Goal: Task Accomplishment & Management: Use online tool/utility

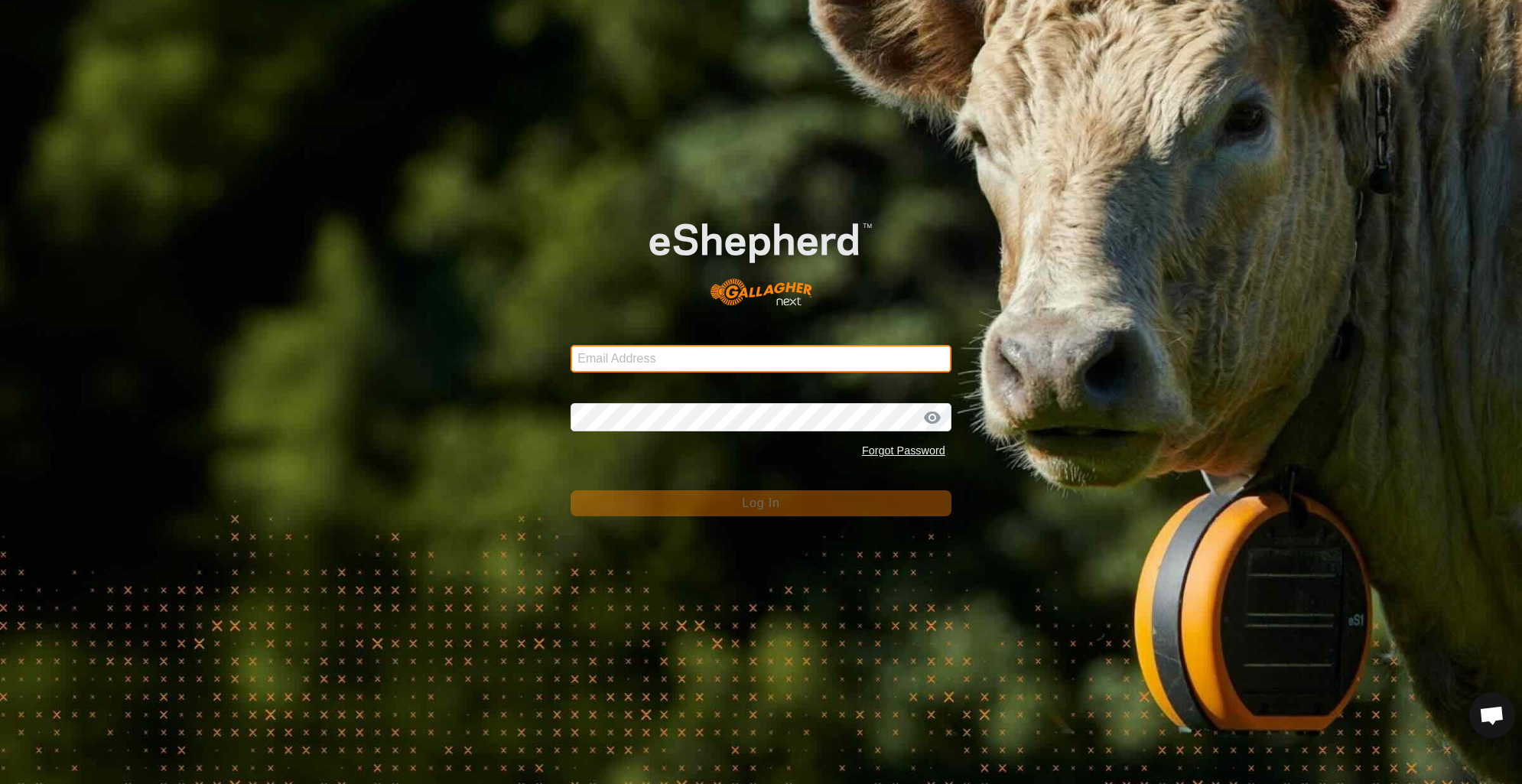
click at [612, 370] on input "Email Address" at bounding box center [761, 359] width 381 height 28
click at [618, 367] on input "Email Address" at bounding box center [761, 359] width 381 height 28
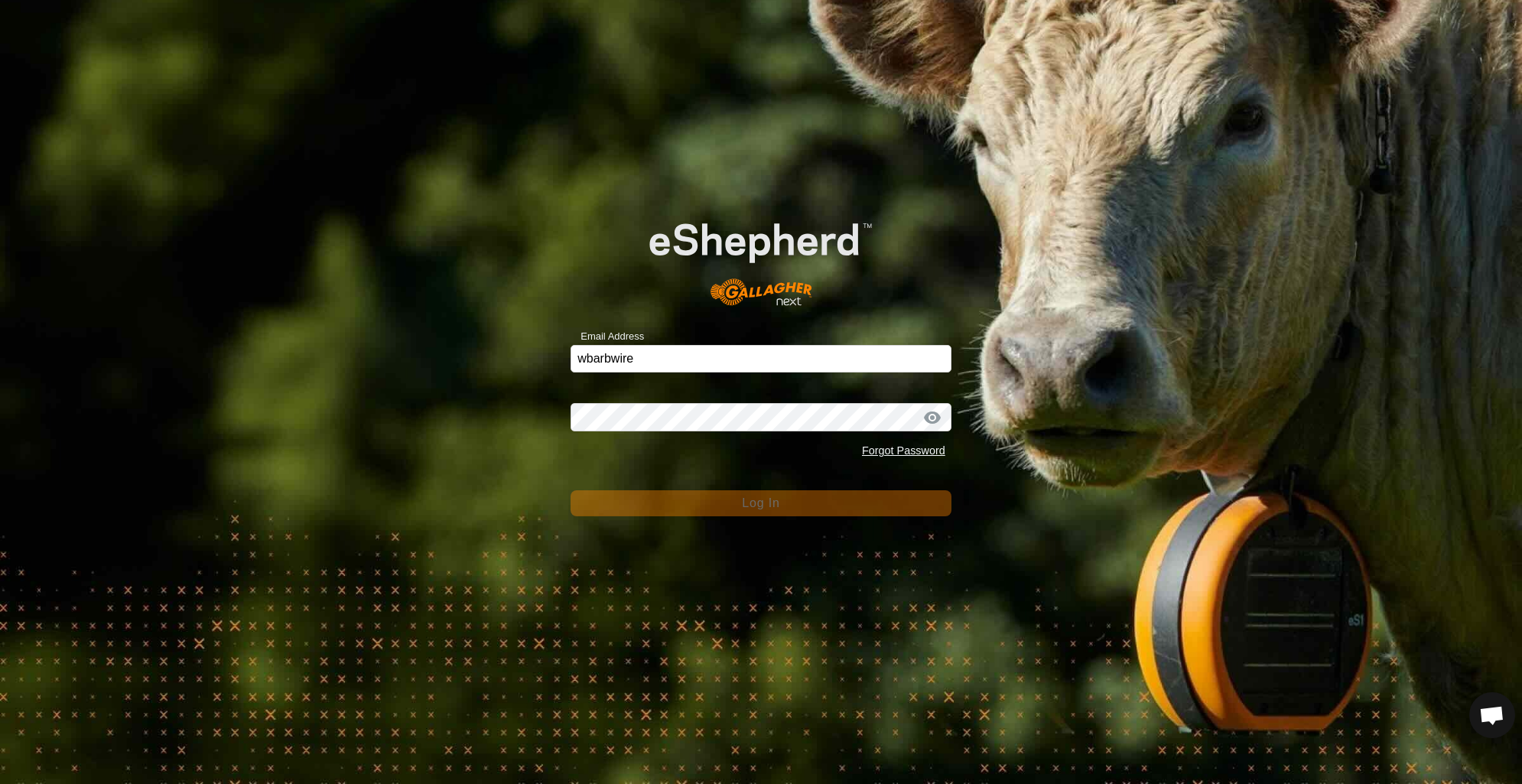
click at [607, 372] on form "Email Address wbarbwire Password Forgot Password Log In" at bounding box center [761, 353] width 381 height 325
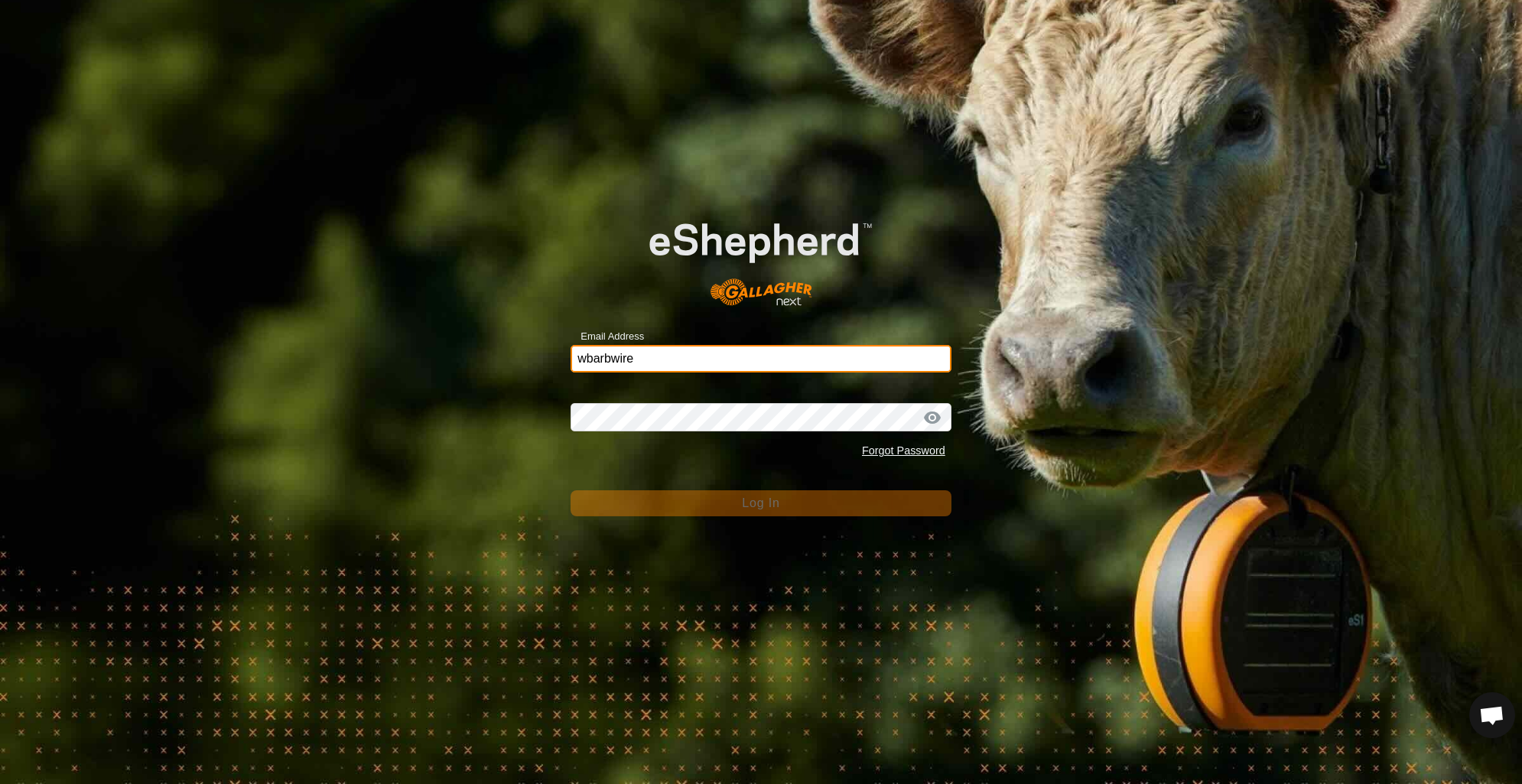
click at [641, 353] on input "wbarbwire" at bounding box center [761, 359] width 381 height 28
type input "[EMAIL_ADDRESS][DOMAIN_NAME]"
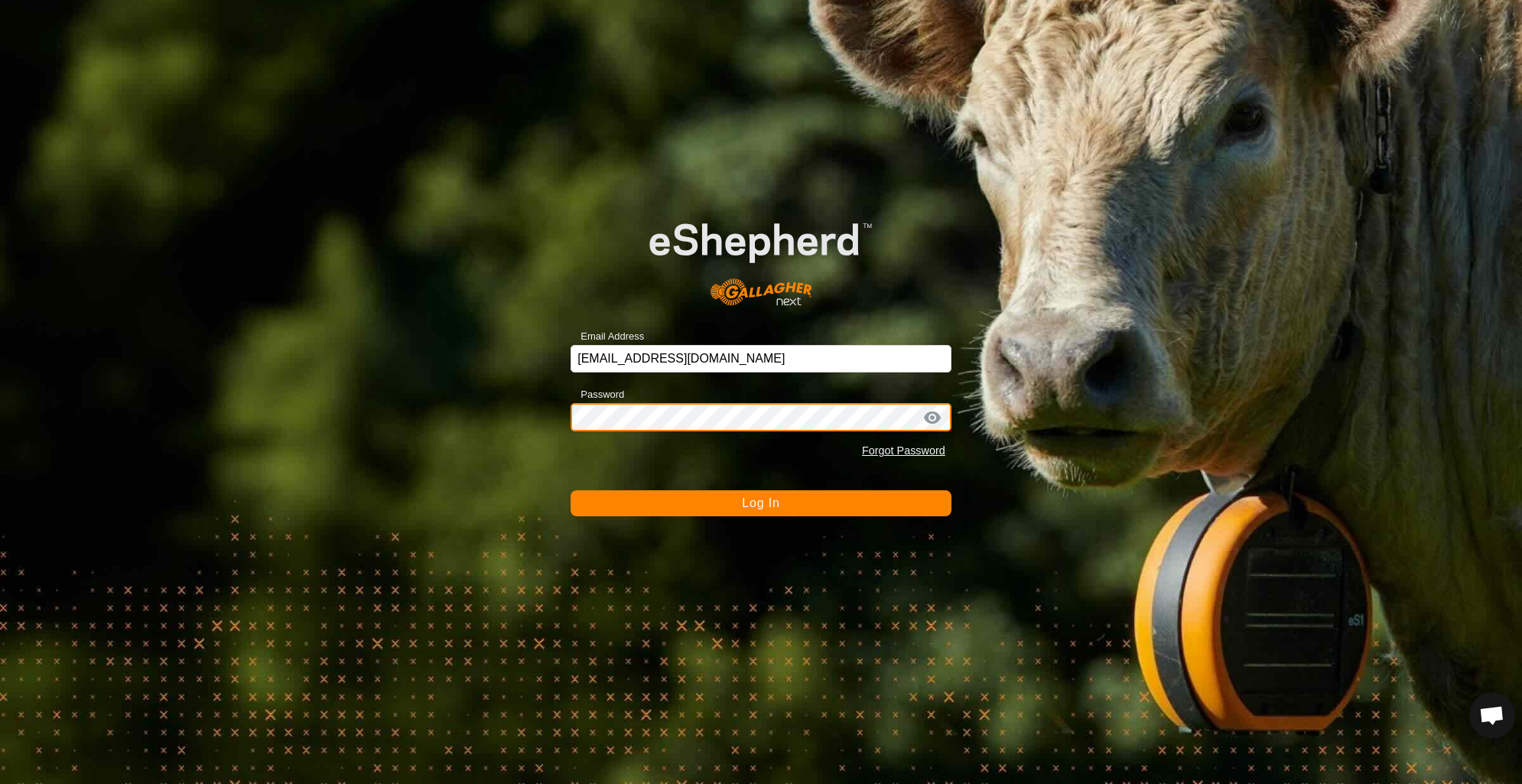
click at [571, 490] on button "Log In" at bounding box center [761, 503] width 381 height 26
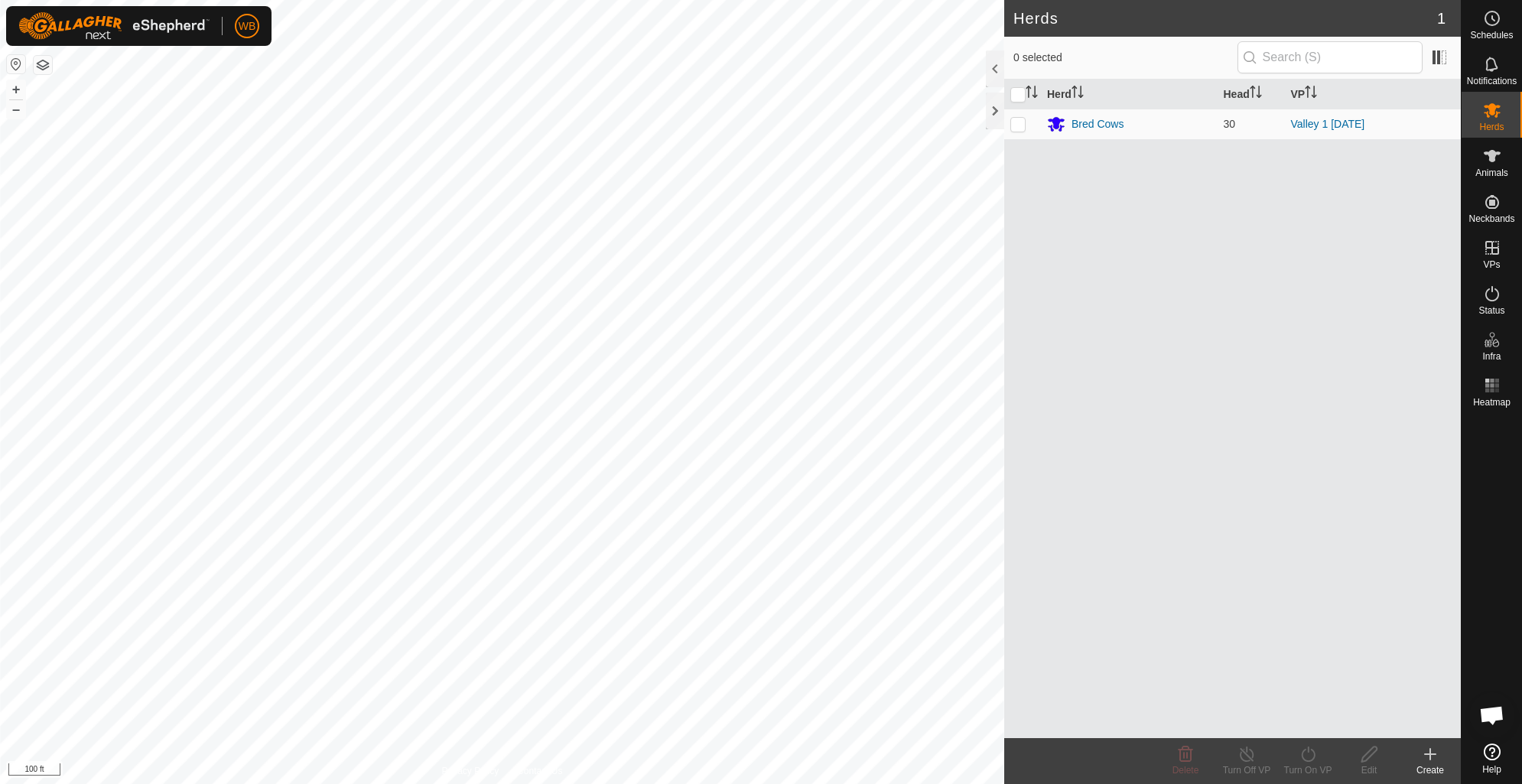
click at [10, 63] on button "button" at bounding box center [15, 64] width 19 height 19
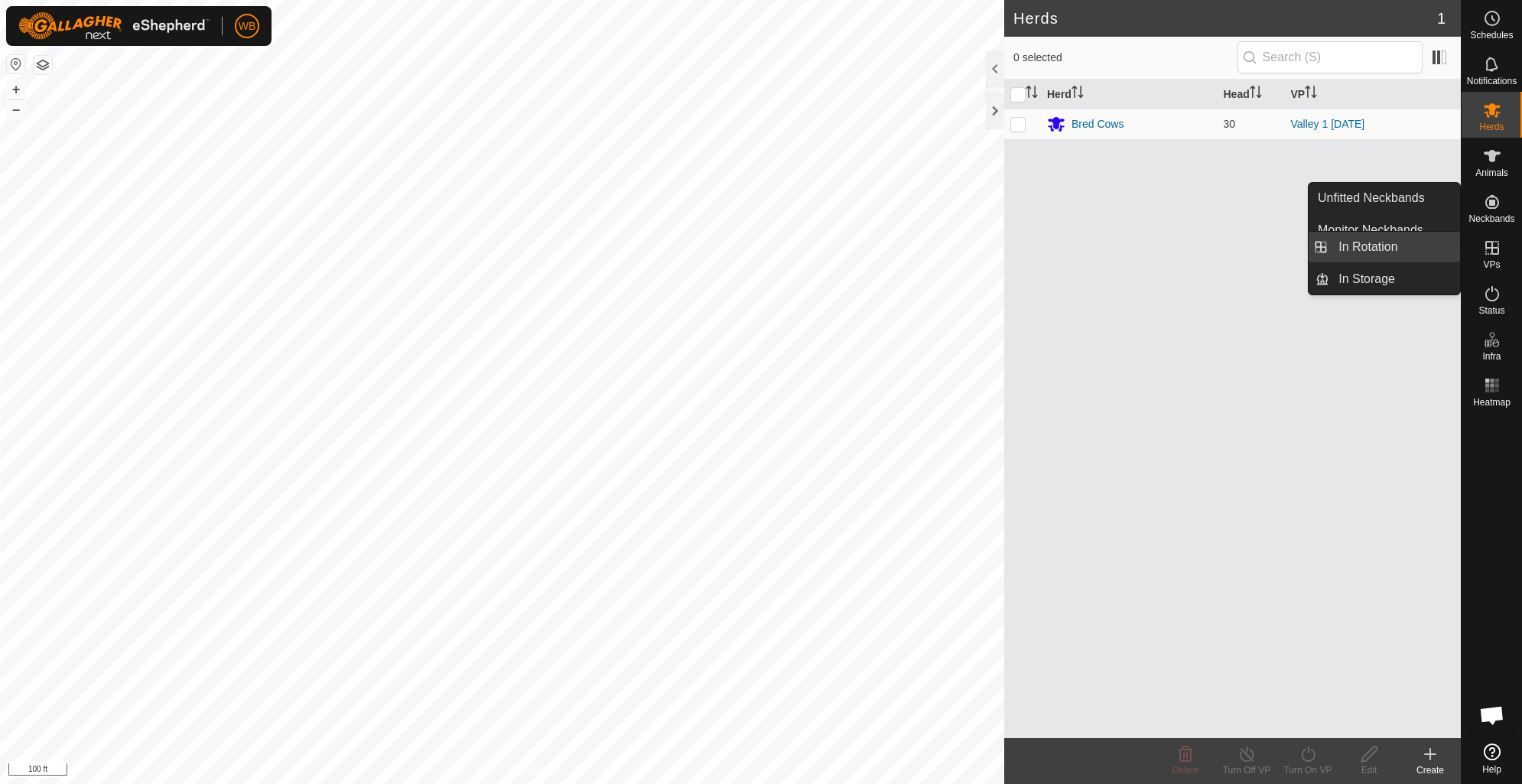
click at [1373, 243] on link "In Rotation" at bounding box center [1394, 247] width 131 height 31
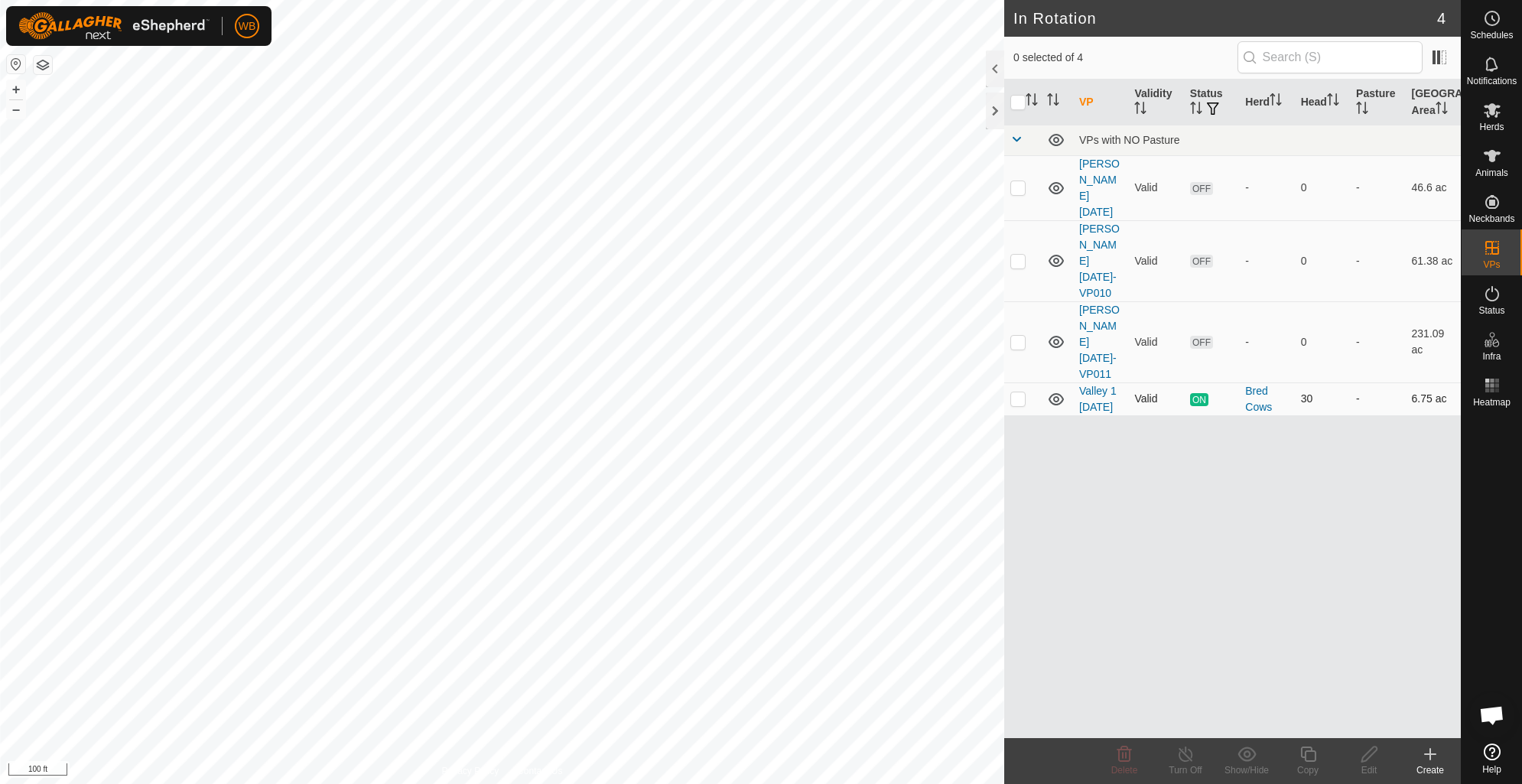
click at [1017, 392] on p-checkbox at bounding box center [1018, 398] width 15 height 12
checkbox input "true"
click at [1309, 757] on icon at bounding box center [1308, 754] width 19 height 19
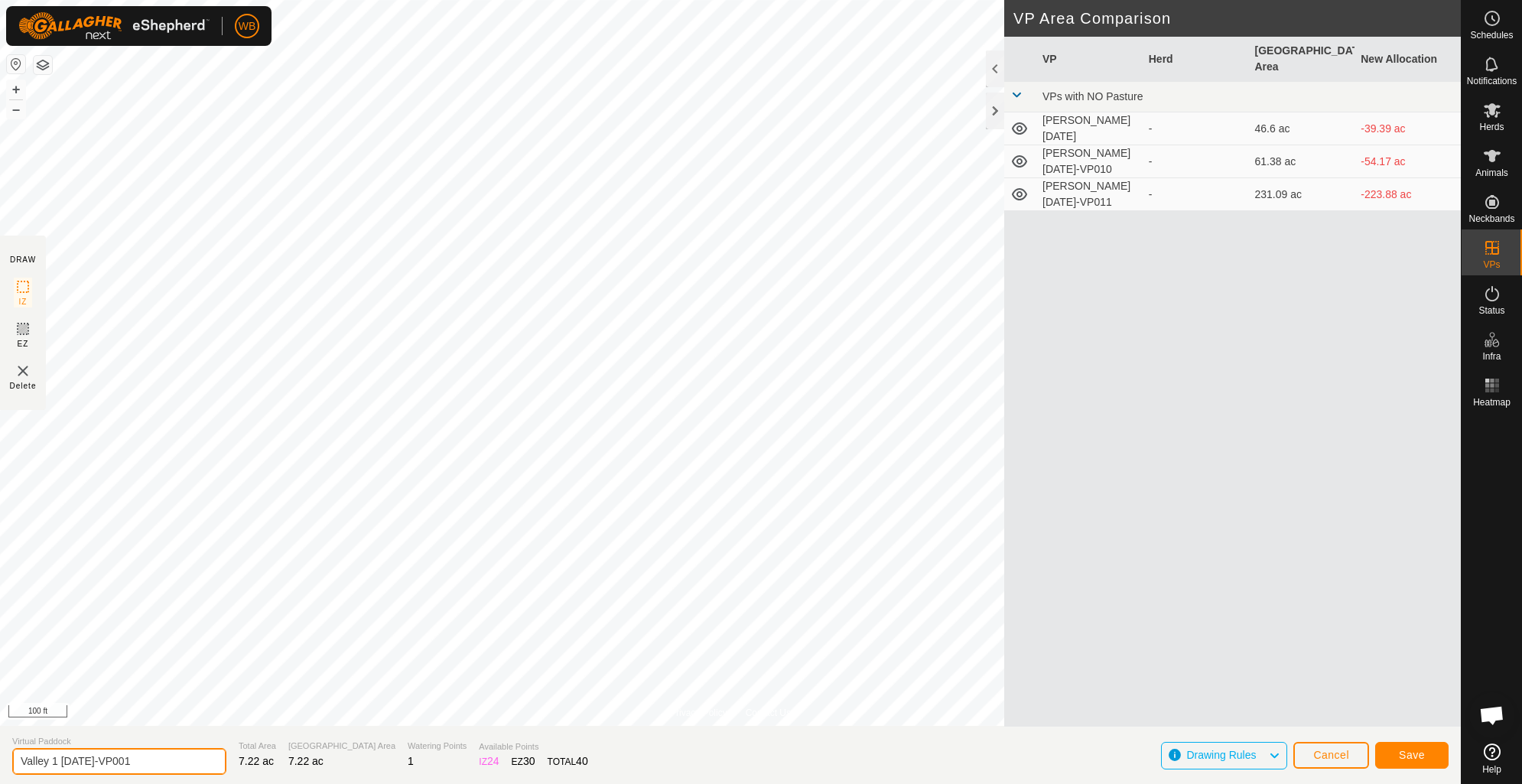
click at [111, 760] on input "Valley 1 [DATE]-VP001" at bounding box center [119, 760] width 214 height 27
click at [113, 760] on input "Valley 1 [DATE]-VP001" at bounding box center [119, 760] width 214 height 27
click at [151, 754] on input "Valley 1 [DATE]-VP001" at bounding box center [119, 760] width 214 height 27
type input "Valley 1 [DATE]-VP002"
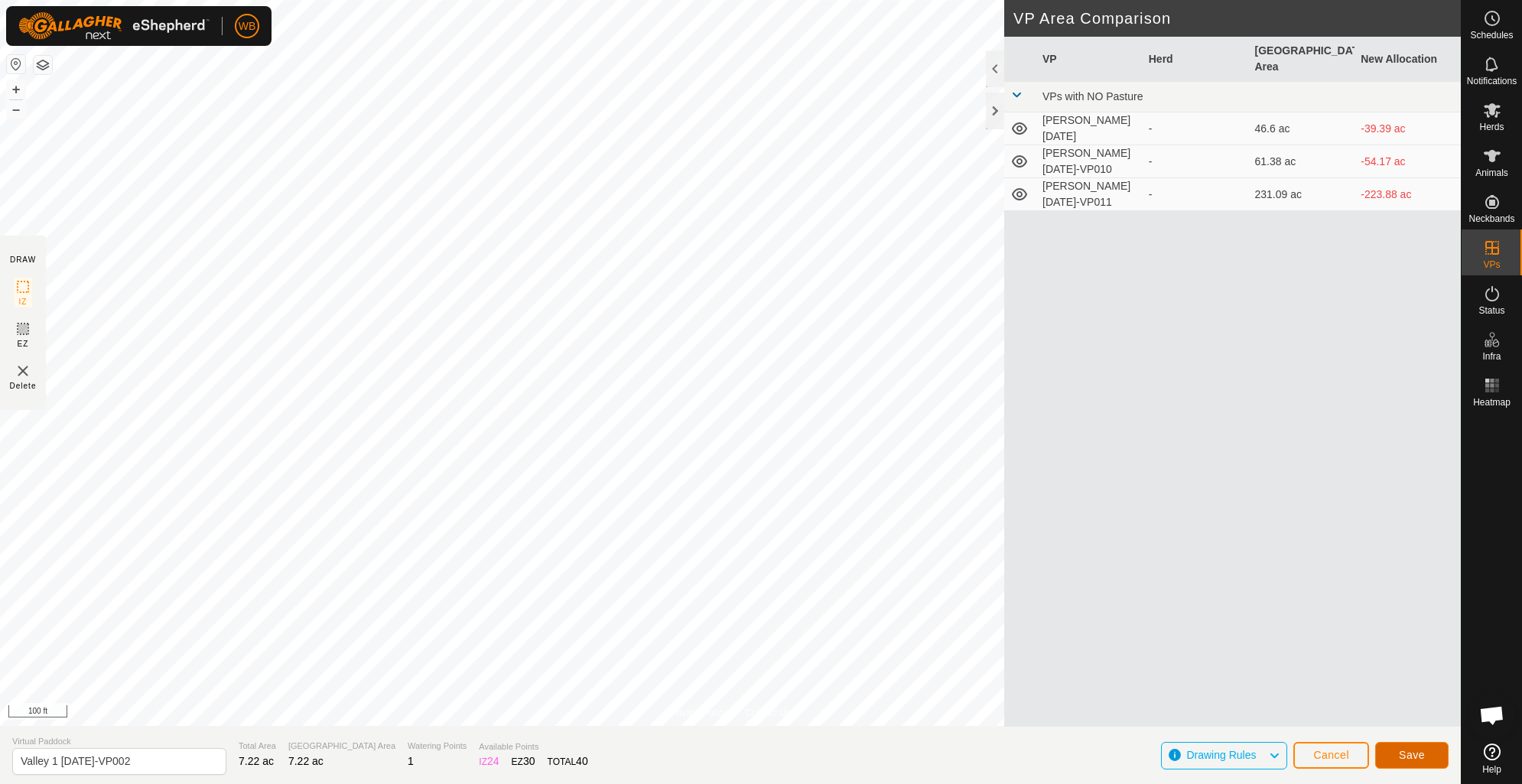
click at [1410, 751] on span "Save" at bounding box center [1412, 754] width 26 height 12
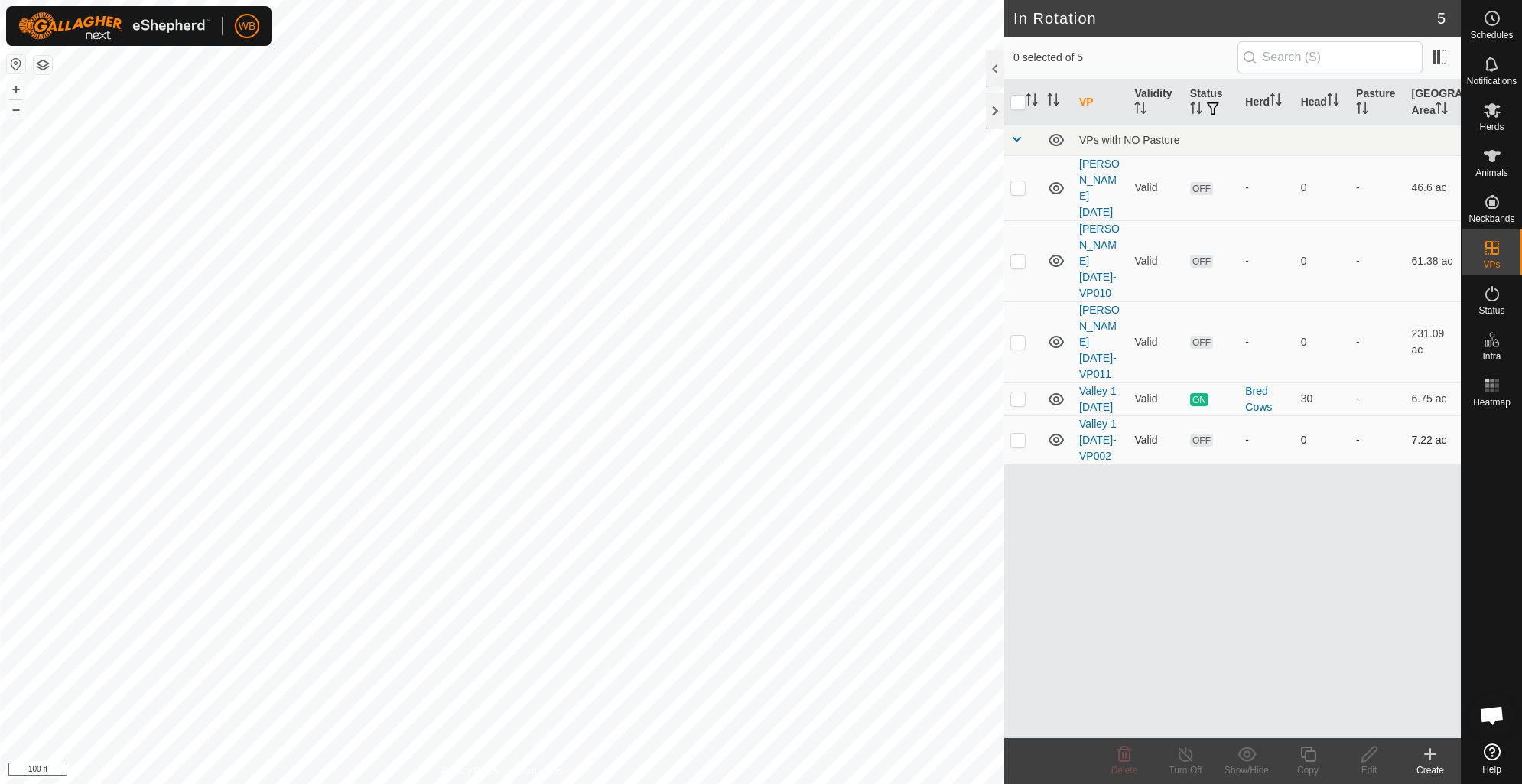
click at [1017, 433] on p-checkbox at bounding box center [1018, 439] width 15 height 12
checkbox input "false"
click at [1489, 115] on icon at bounding box center [1492, 111] width 17 height 15
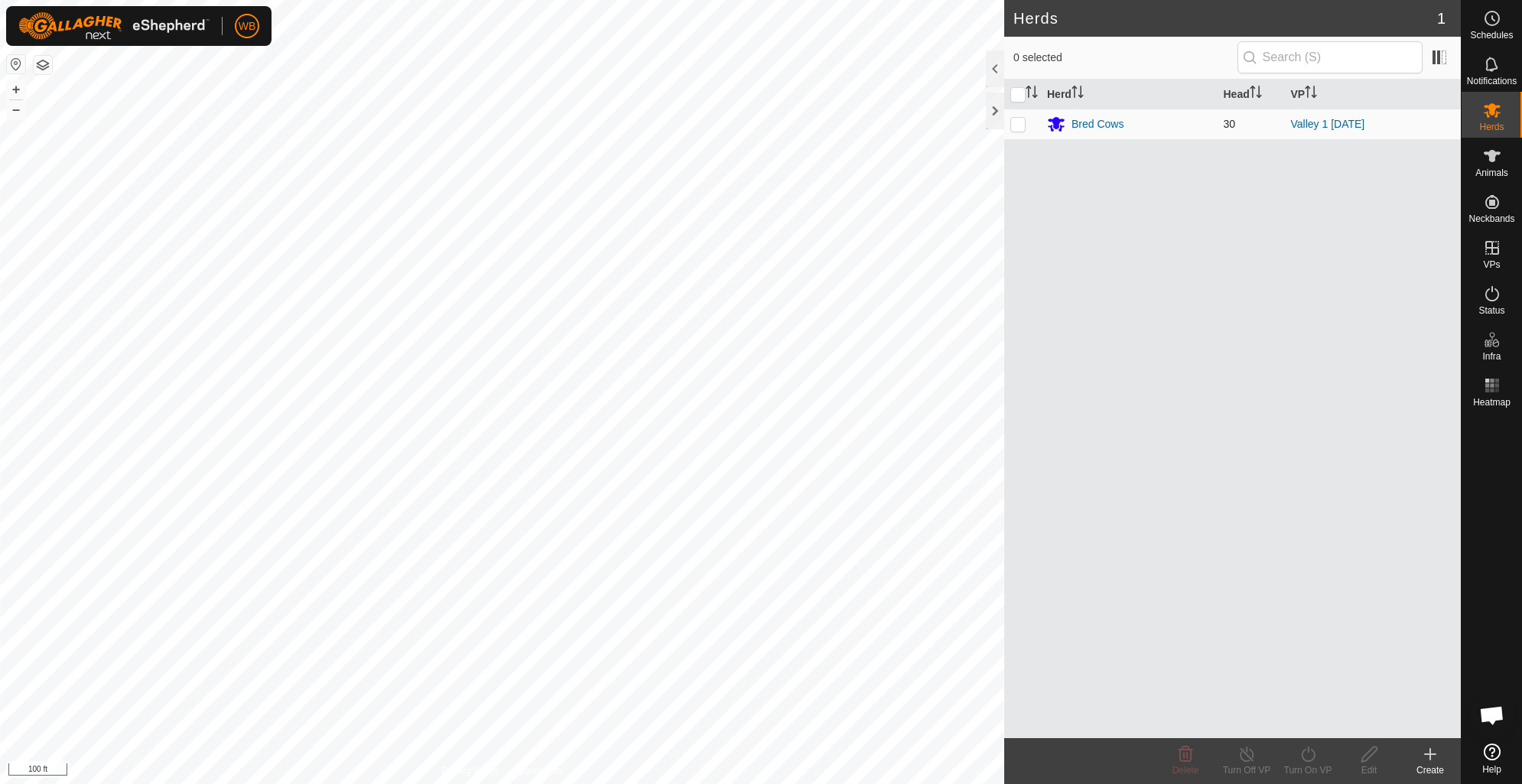
click at [1020, 126] on p-checkbox at bounding box center [1018, 124] width 15 height 12
checkbox input "true"
click at [1306, 754] on icon at bounding box center [1308, 754] width 19 height 19
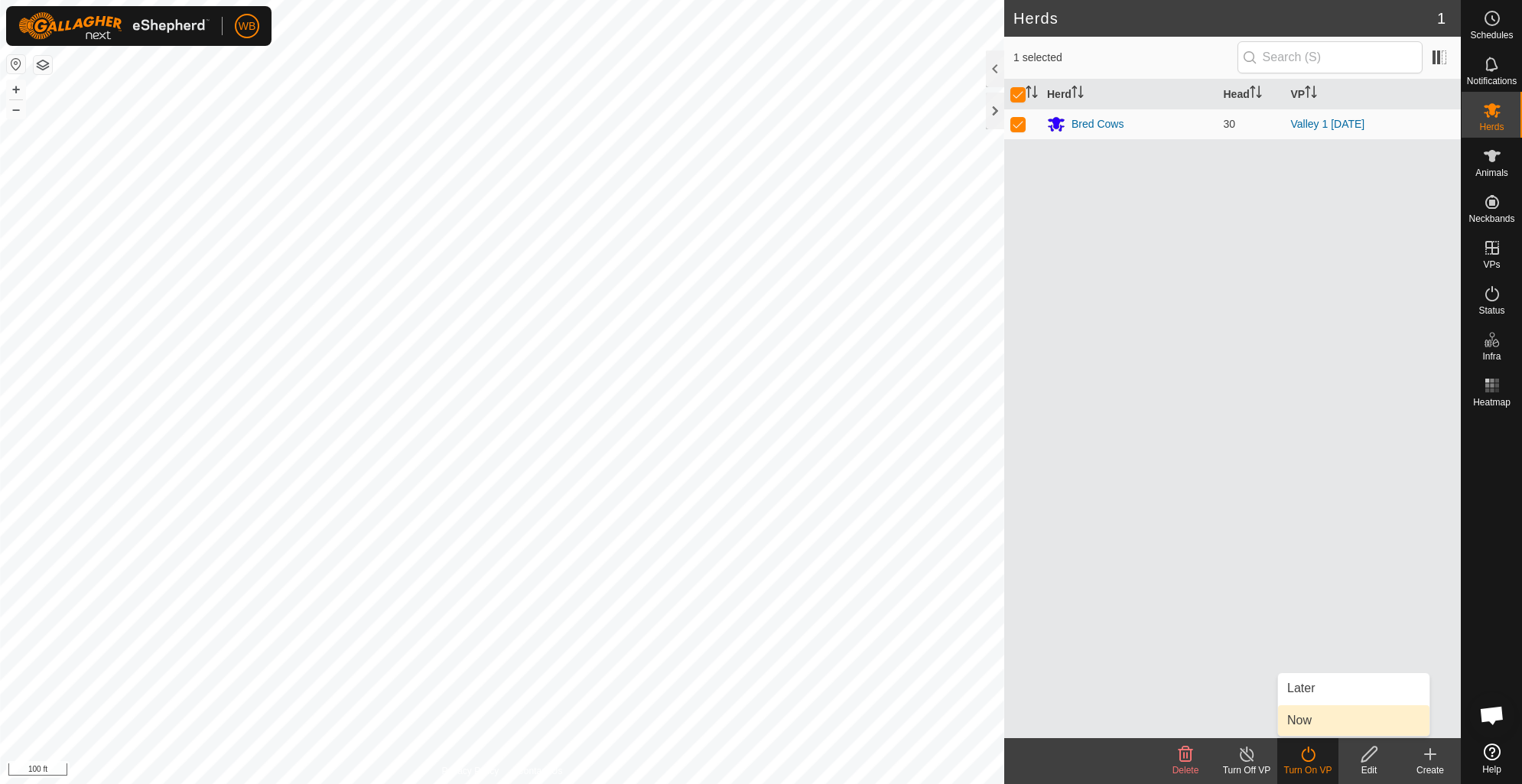
click at [1309, 716] on link "Now" at bounding box center [1353, 720] width 151 height 31
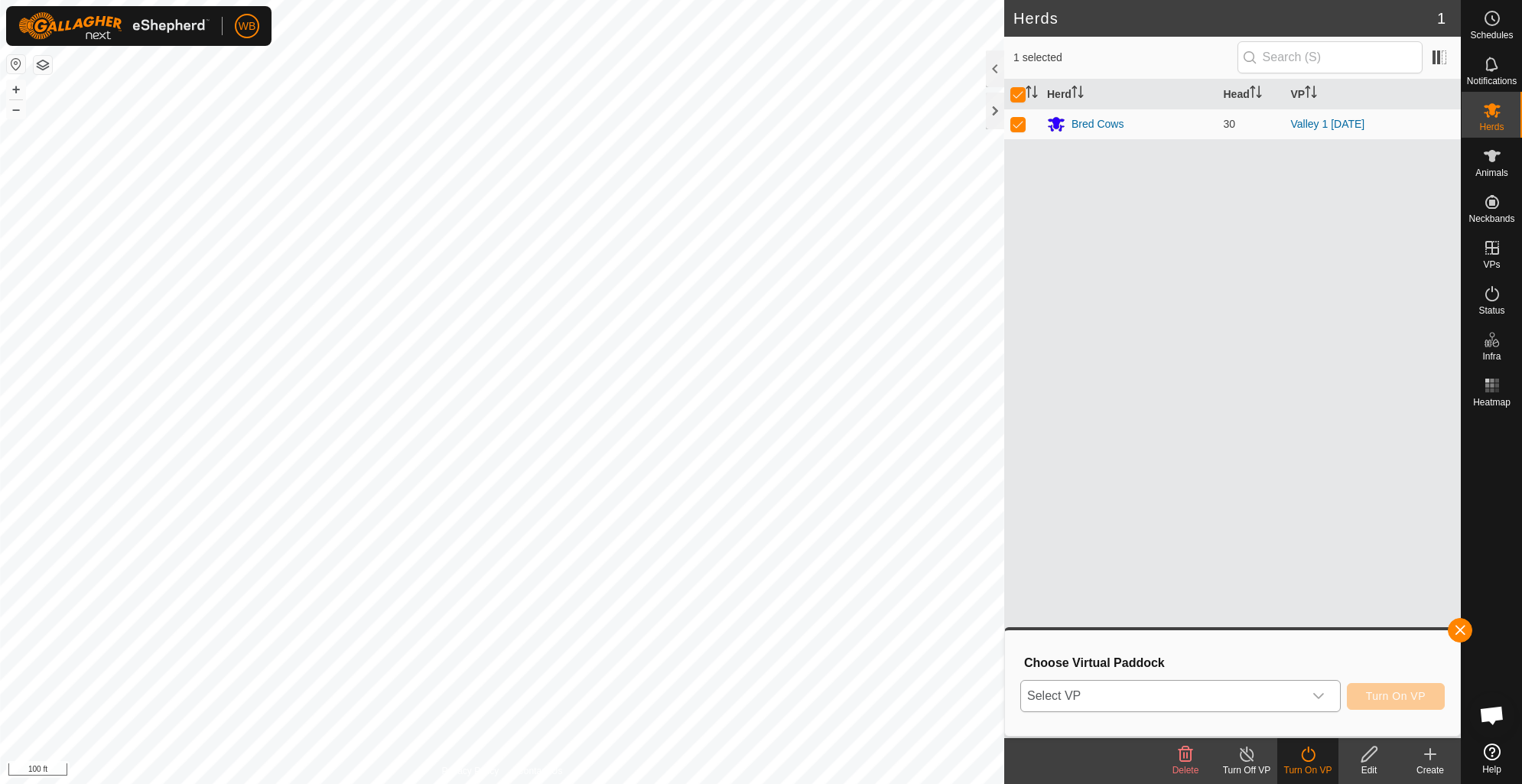
click at [1321, 697] on icon "dropdown trigger" at bounding box center [1318, 696] width 11 height 7
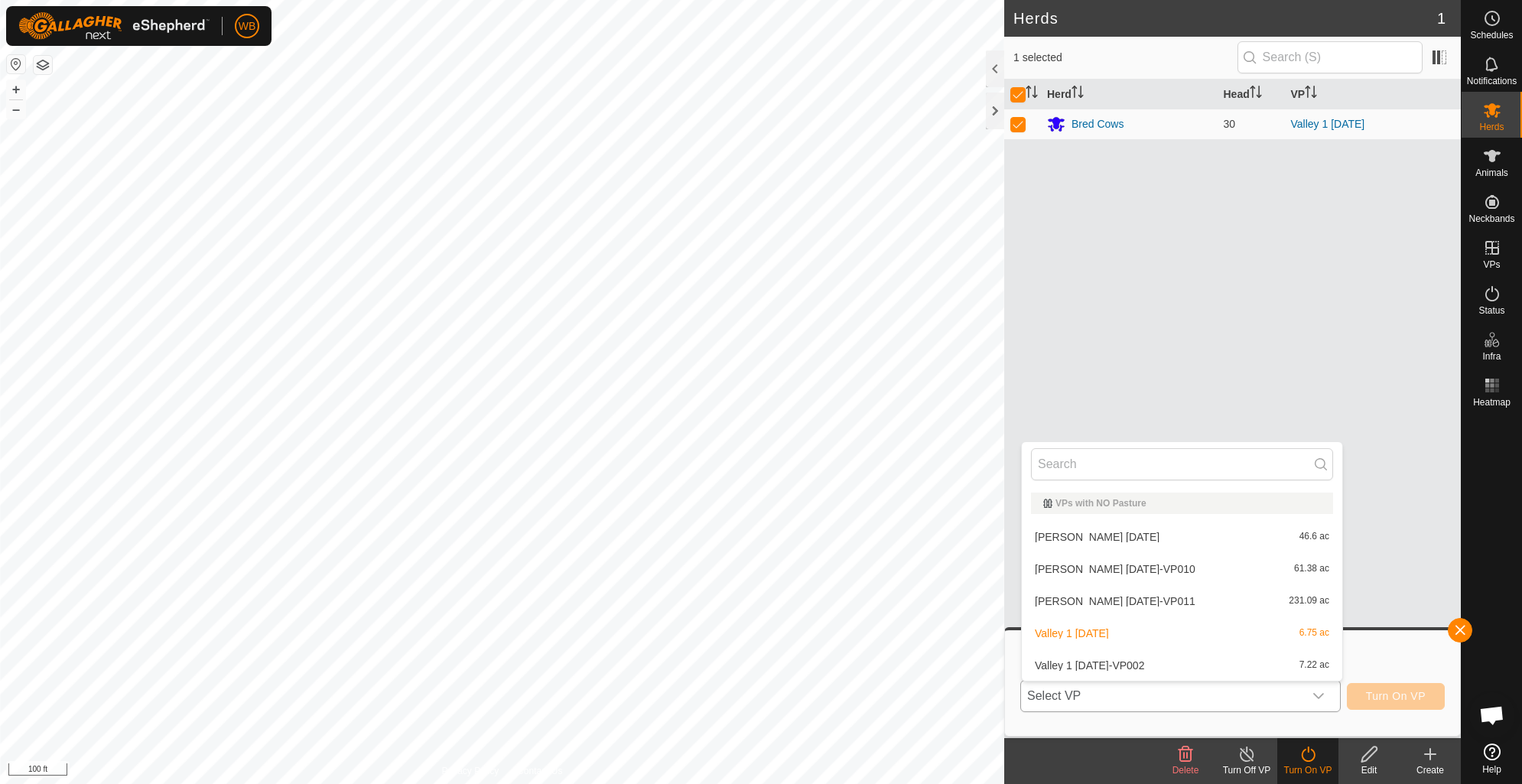
click at [1137, 665] on li "Valley 1 [DATE]-VP002 7.22 ac" at bounding box center [1182, 665] width 320 height 31
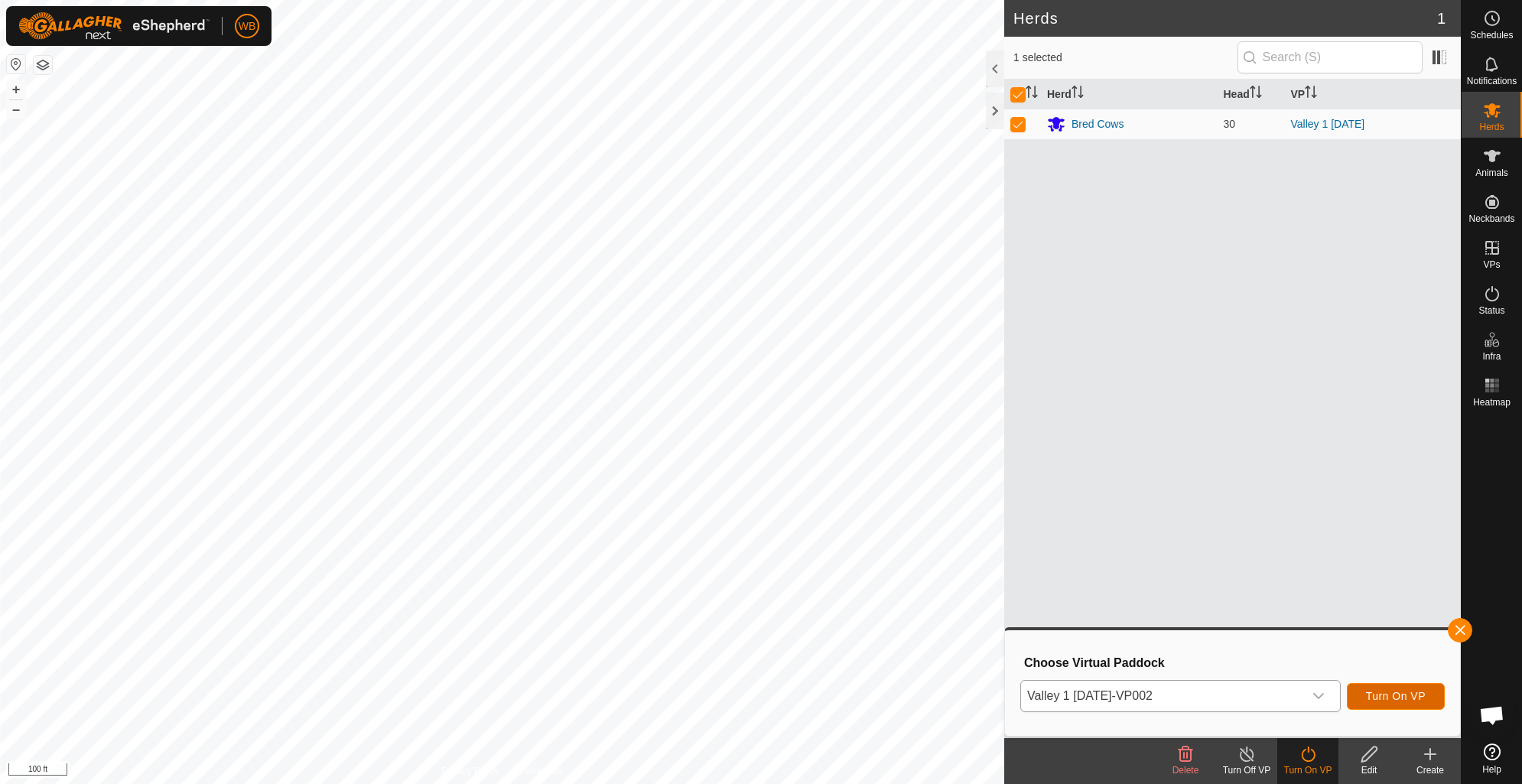
click at [1387, 694] on span "Turn On VP" at bounding box center [1395, 695] width 59 height 12
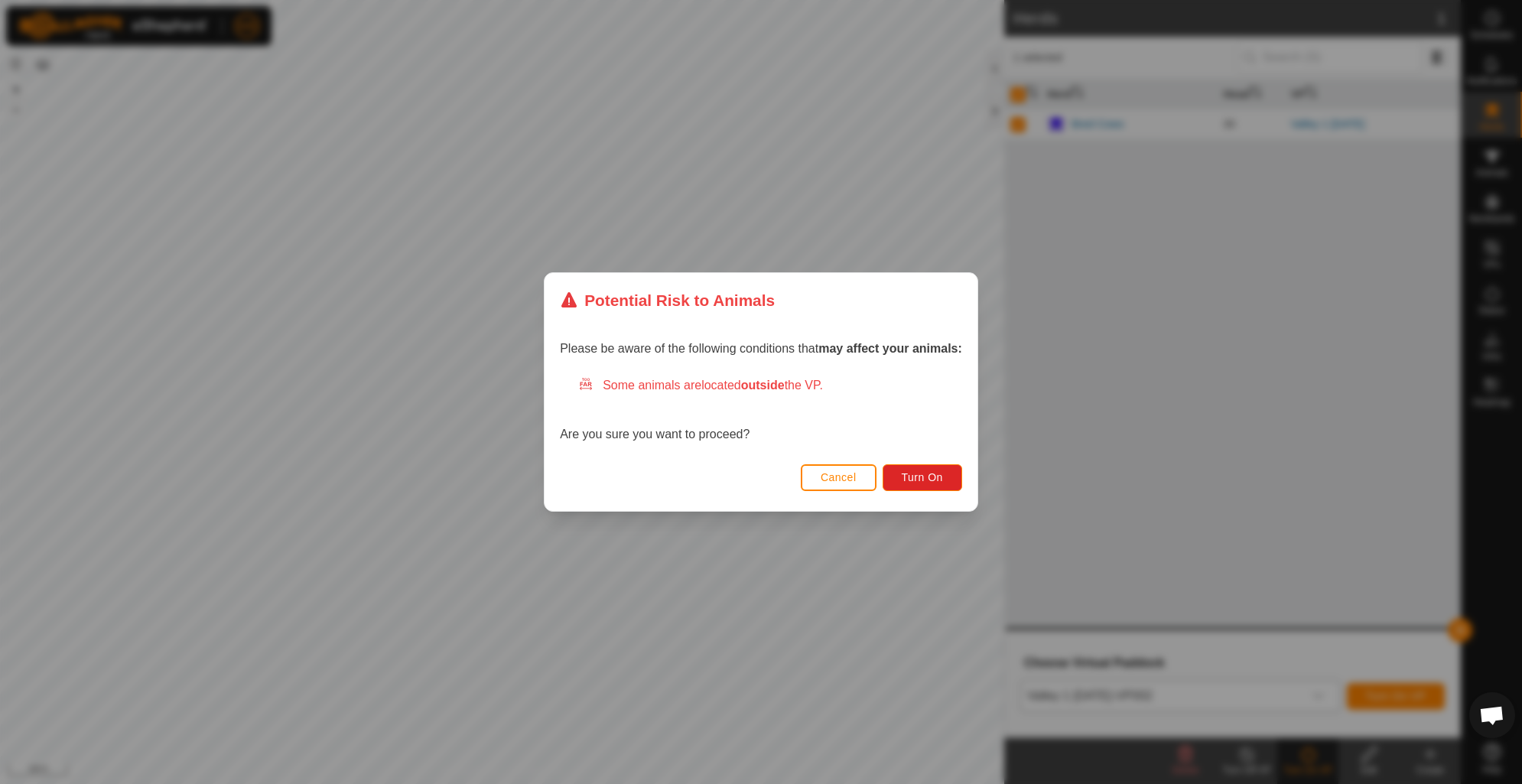
click at [834, 472] on span "Cancel" at bounding box center [839, 476] width 36 height 12
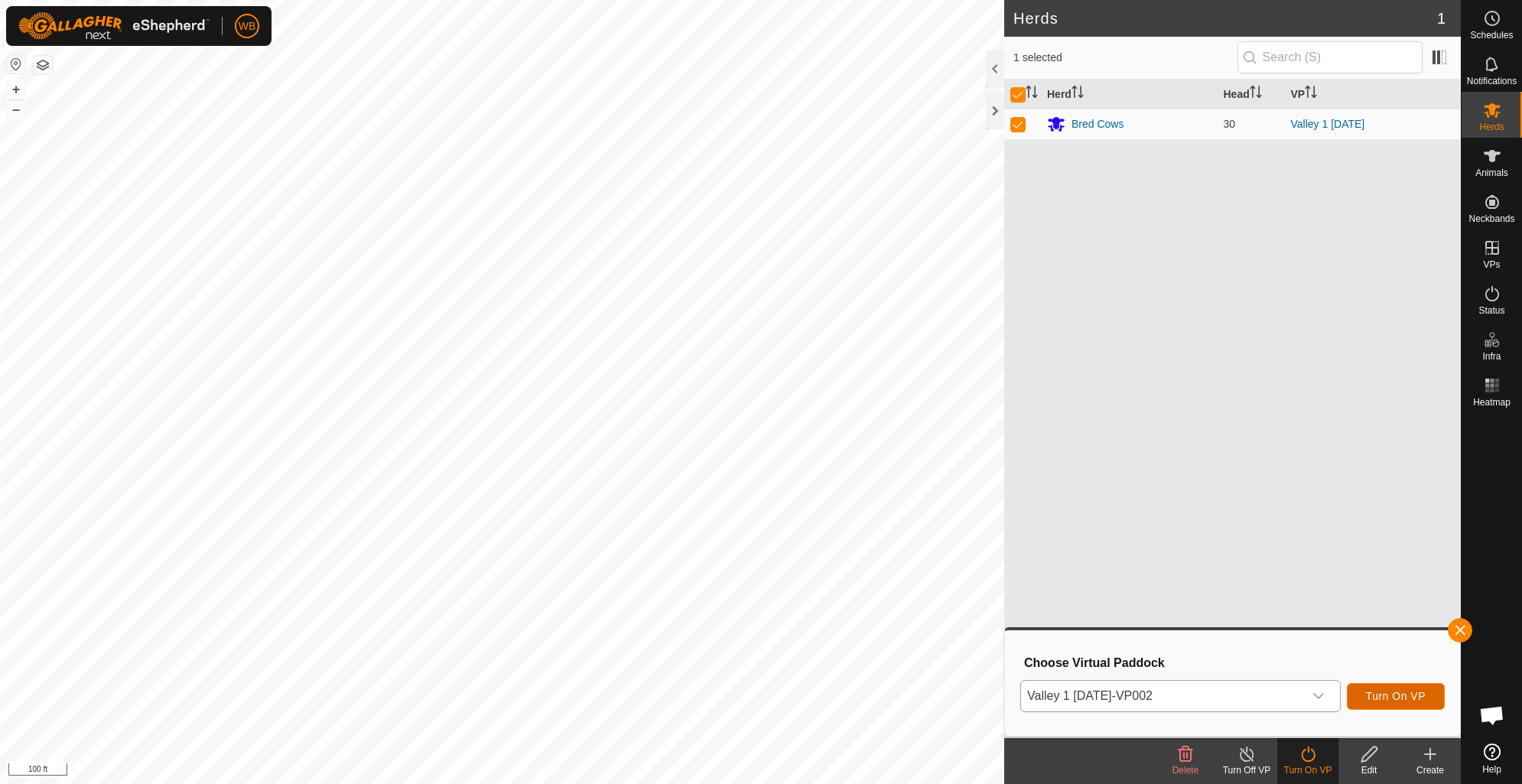
click at [1378, 697] on span "Turn On VP" at bounding box center [1395, 695] width 59 height 12
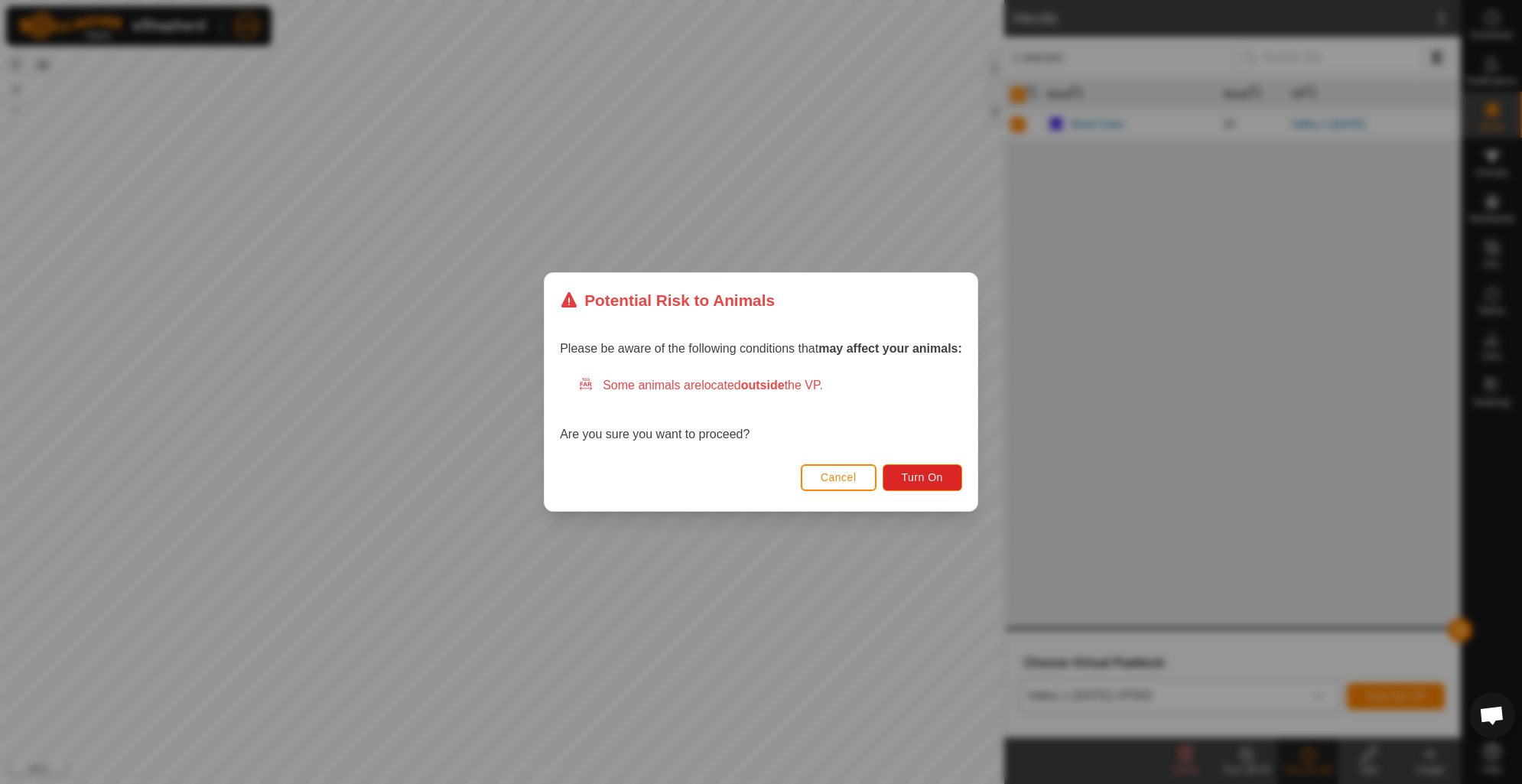
click at [824, 479] on span "Cancel" at bounding box center [839, 476] width 36 height 12
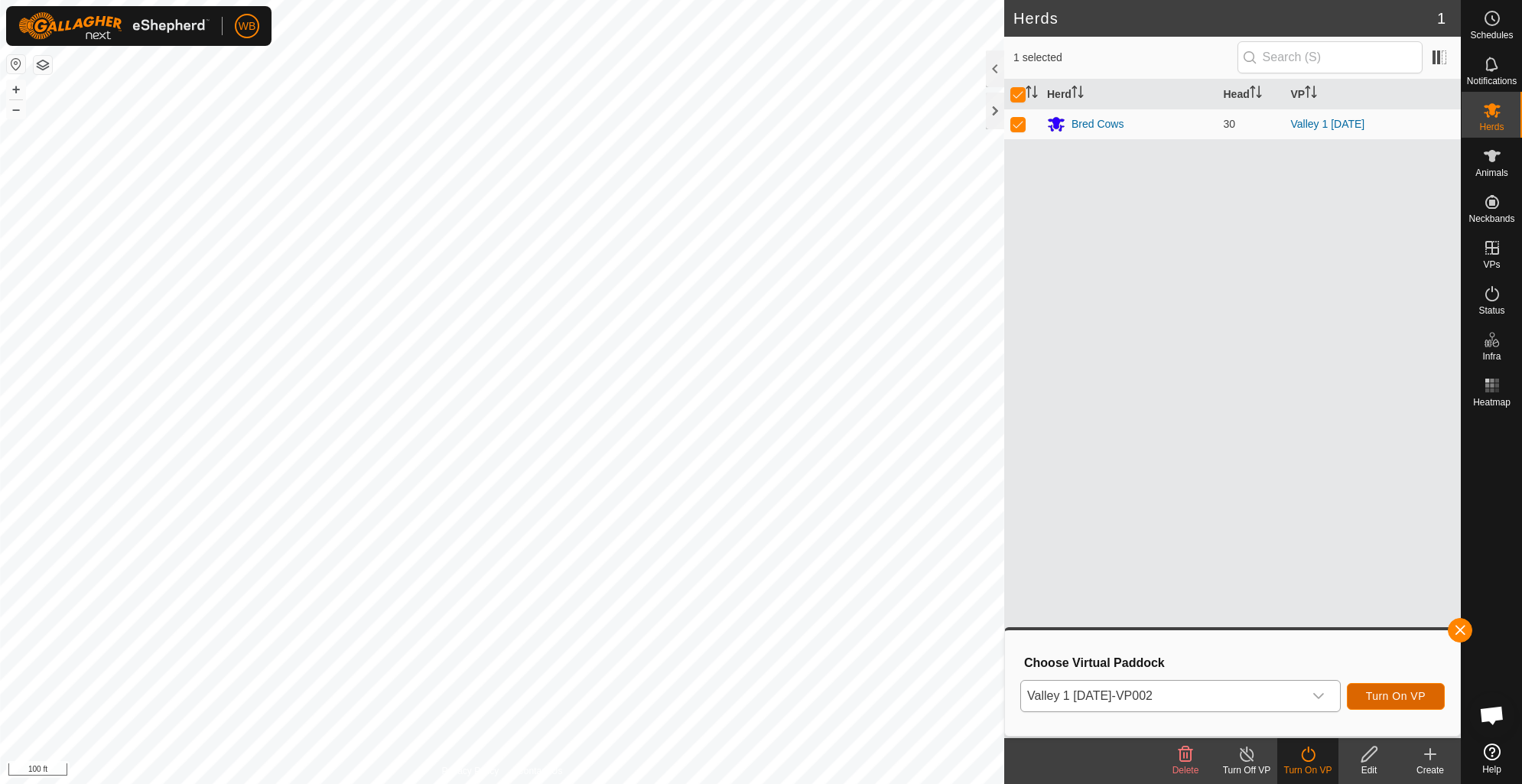
click at [1396, 694] on span "Turn On VP" at bounding box center [1395, 695] width 59 height 12
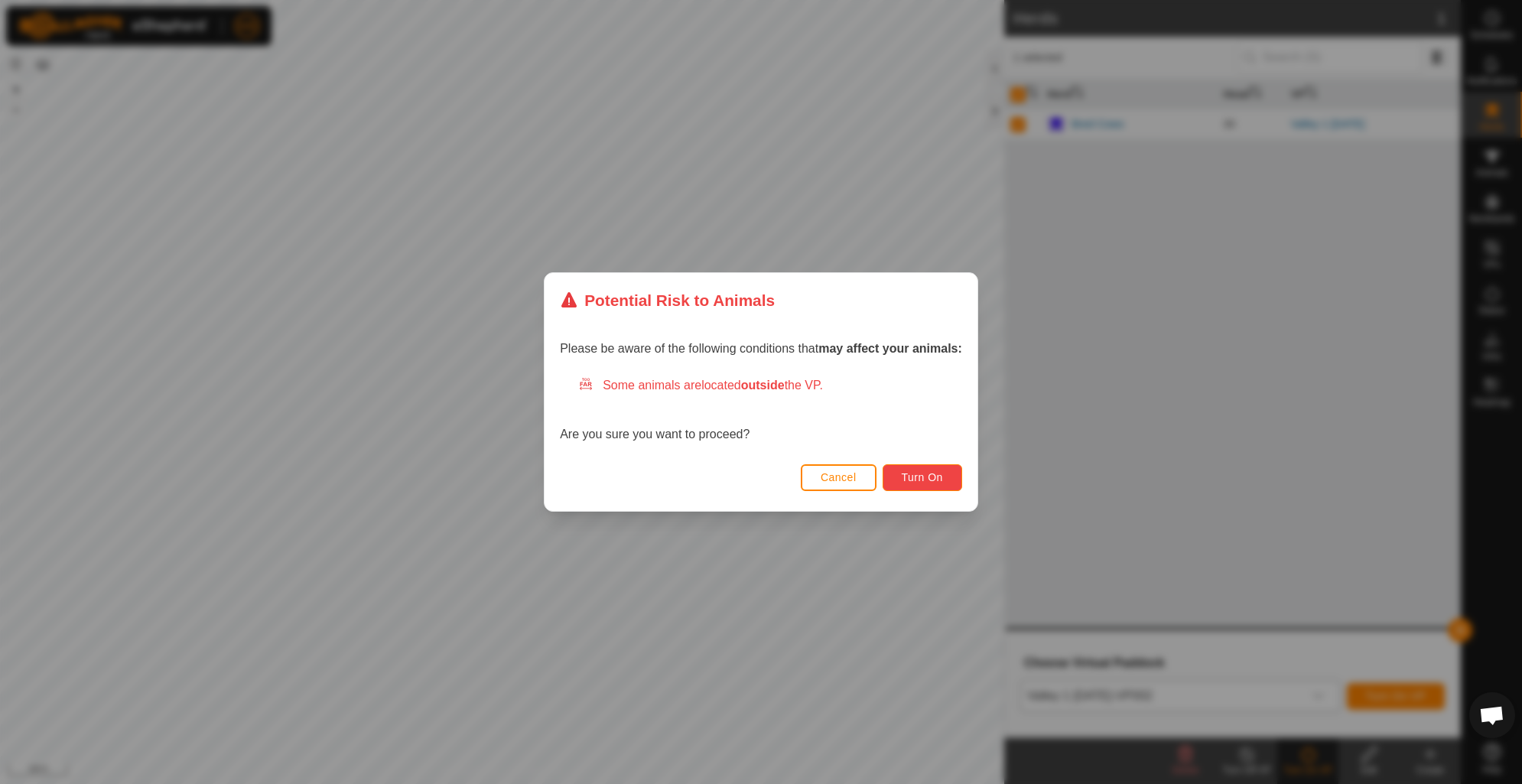
click at [925, 472] on span "Turn On" at bounding box center [922, 476] width 42 height 12
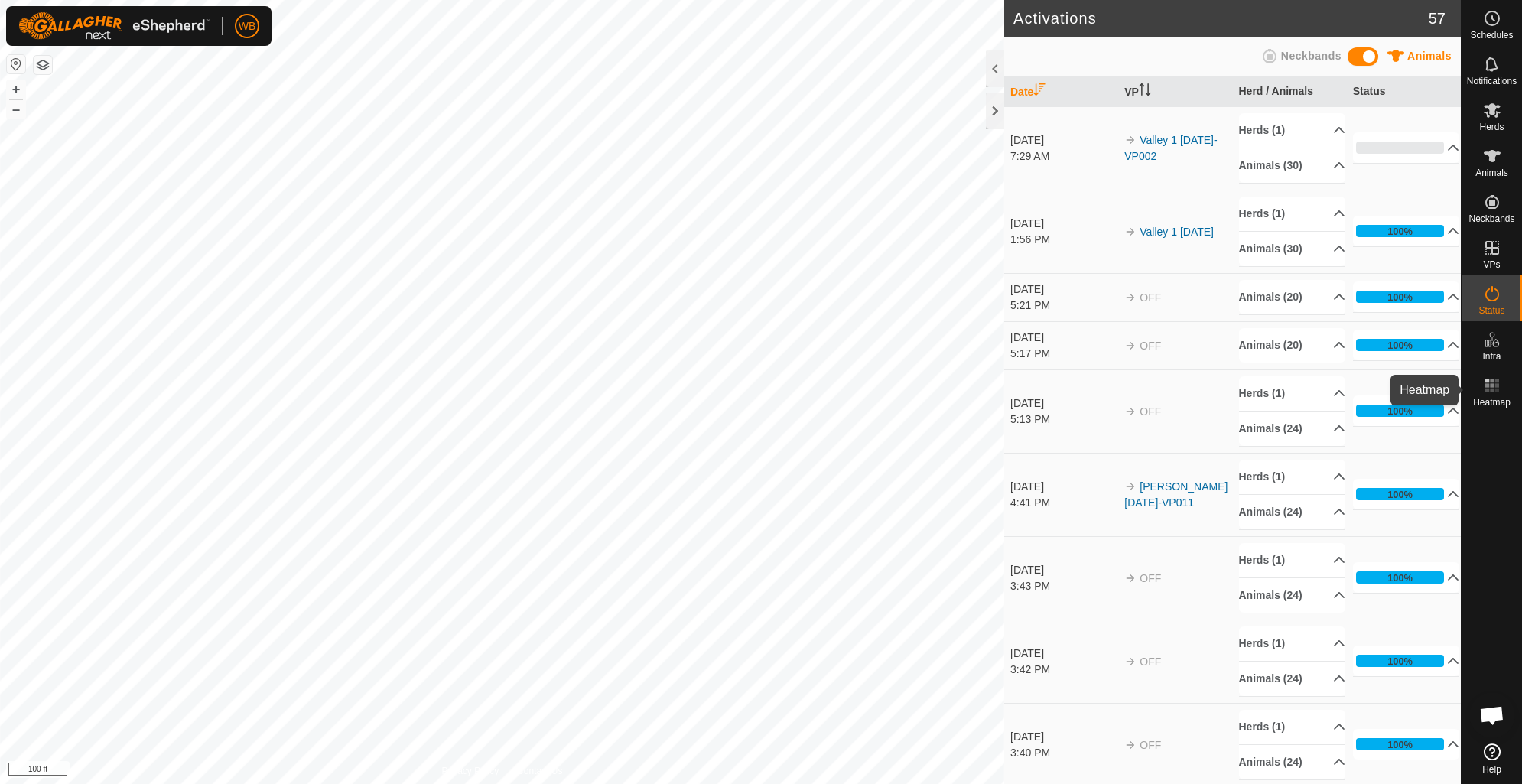
click at [1488, 387] on rect at bounding box center [1487, 384] width 4 height 4
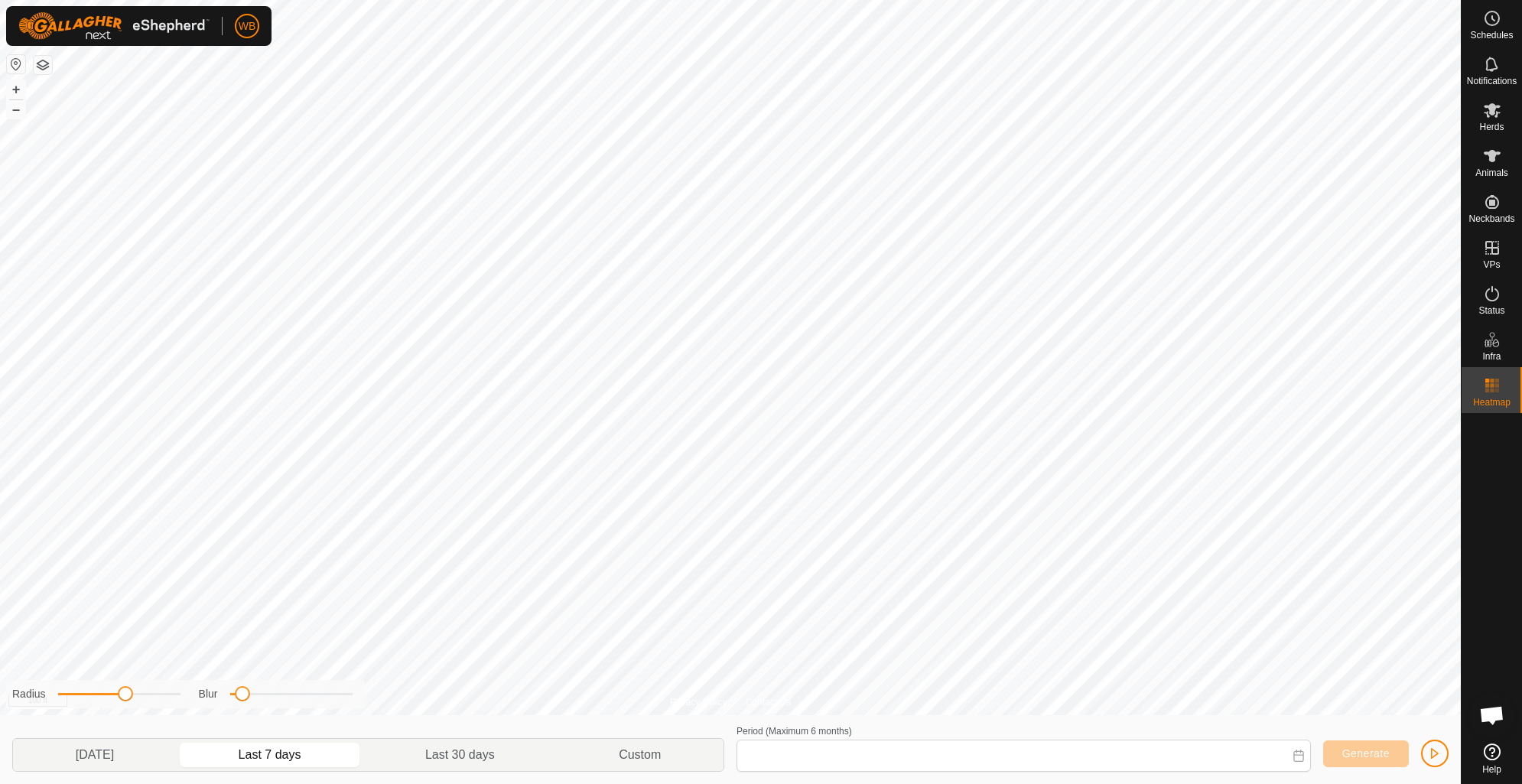
type input "[DATE] - [DATE]"
drag, startPoint x: 245, startPoint y: 694, endPoint x: 245, endPoint y: 702, distance: 8.0
click at [245, 702] on div "Radius Blur" at bounding box center [186, 694] width 358 height 28
drag, startPoint x: 125, startPoint y: 694, endPoint x: 116, endPoint y: 702, distance: 12.0
click at [116, 702] on div "Radius Blur" at bounding box center [186, 694] width 358 height 28
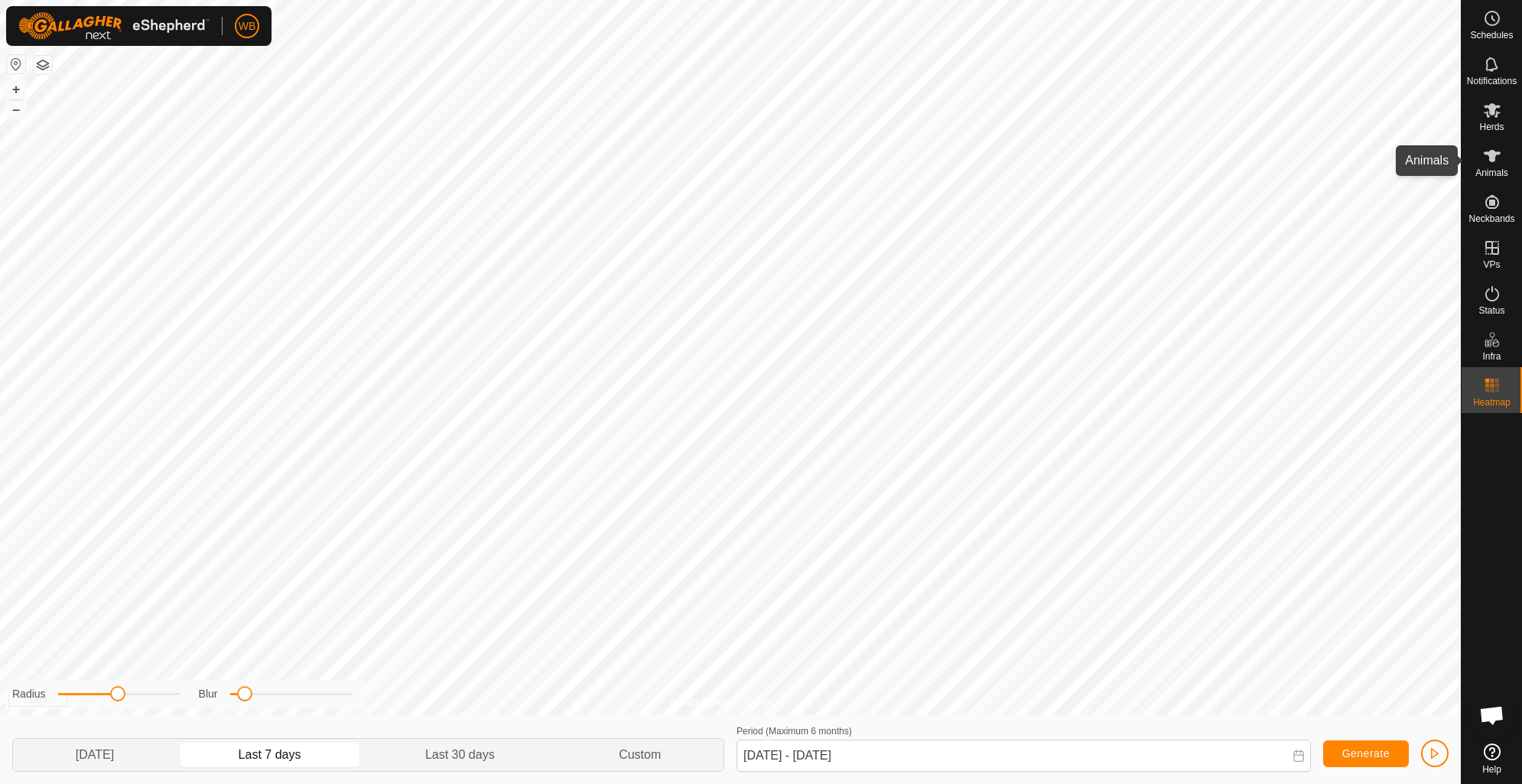
click at [1485, 166] on es-animals-svg-icon at bounding box center [1492, 156] width 28 height 24
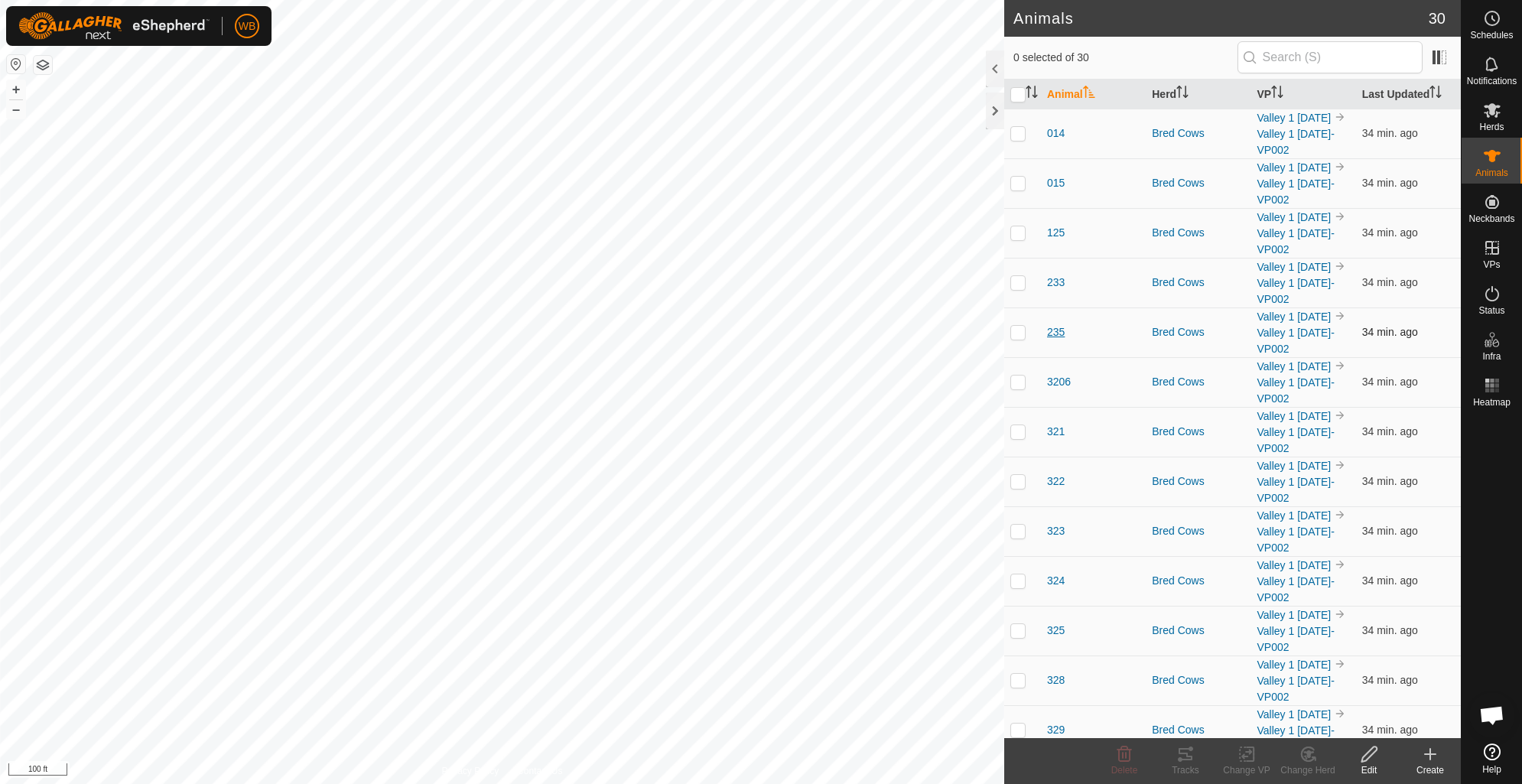
click at [1057, 330] on span "235" at bounding box center [1056, 332] width 18 height 16
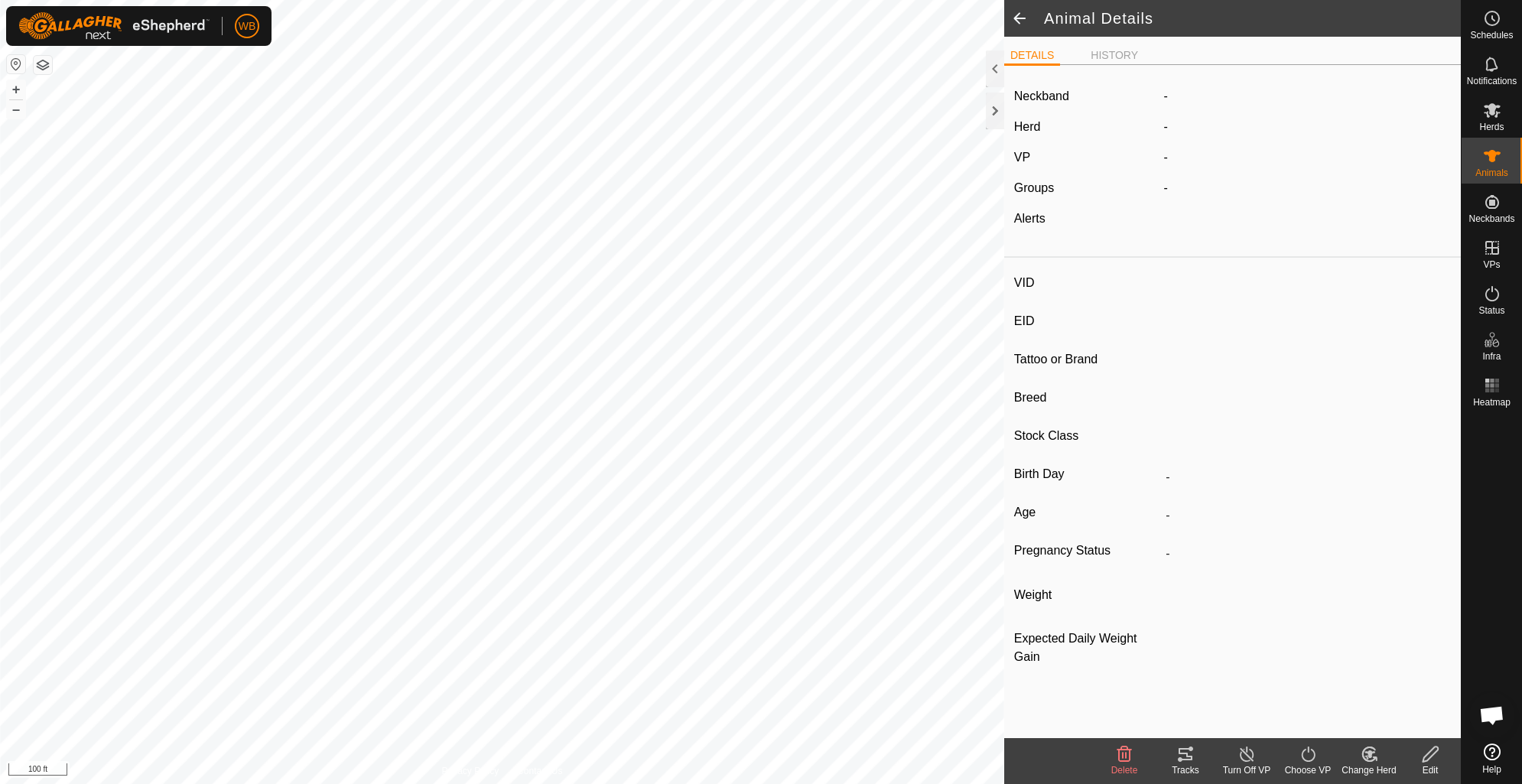
type input "235"
type input "-"
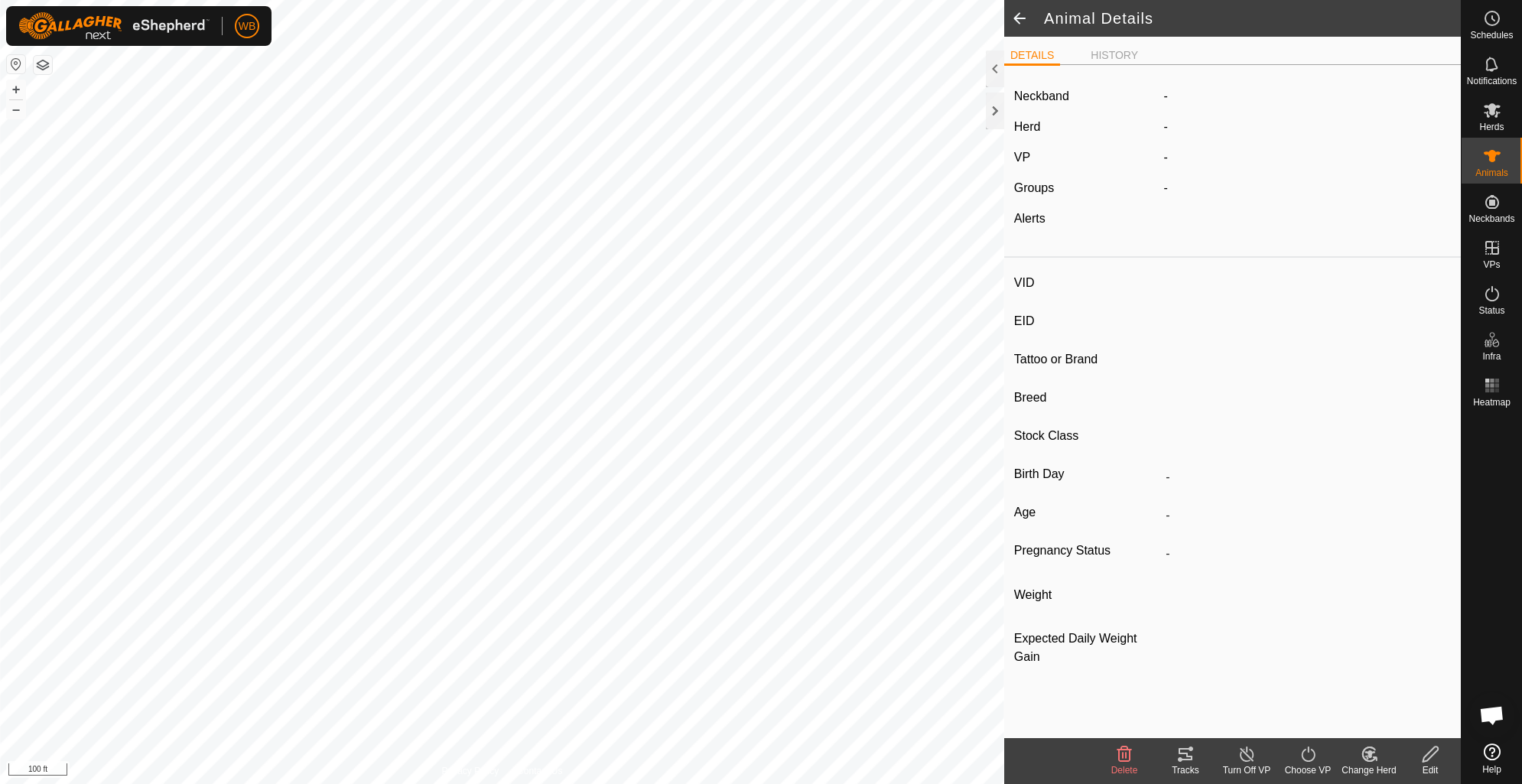
type input "0 kg"
type input "-"
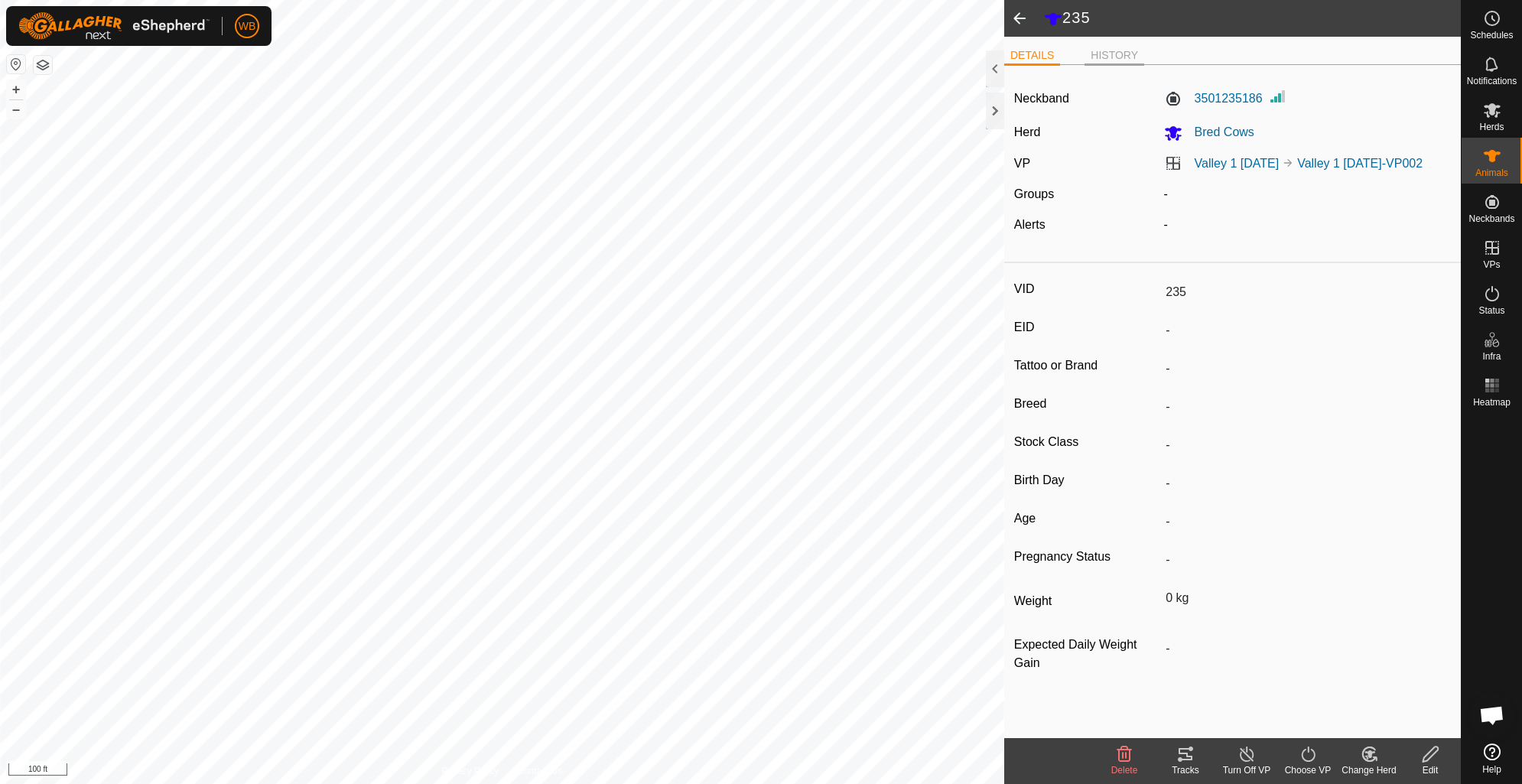
click at [1103, 51] on li "HISTORY" at bounding box center [1114, 56] width 59 height 19
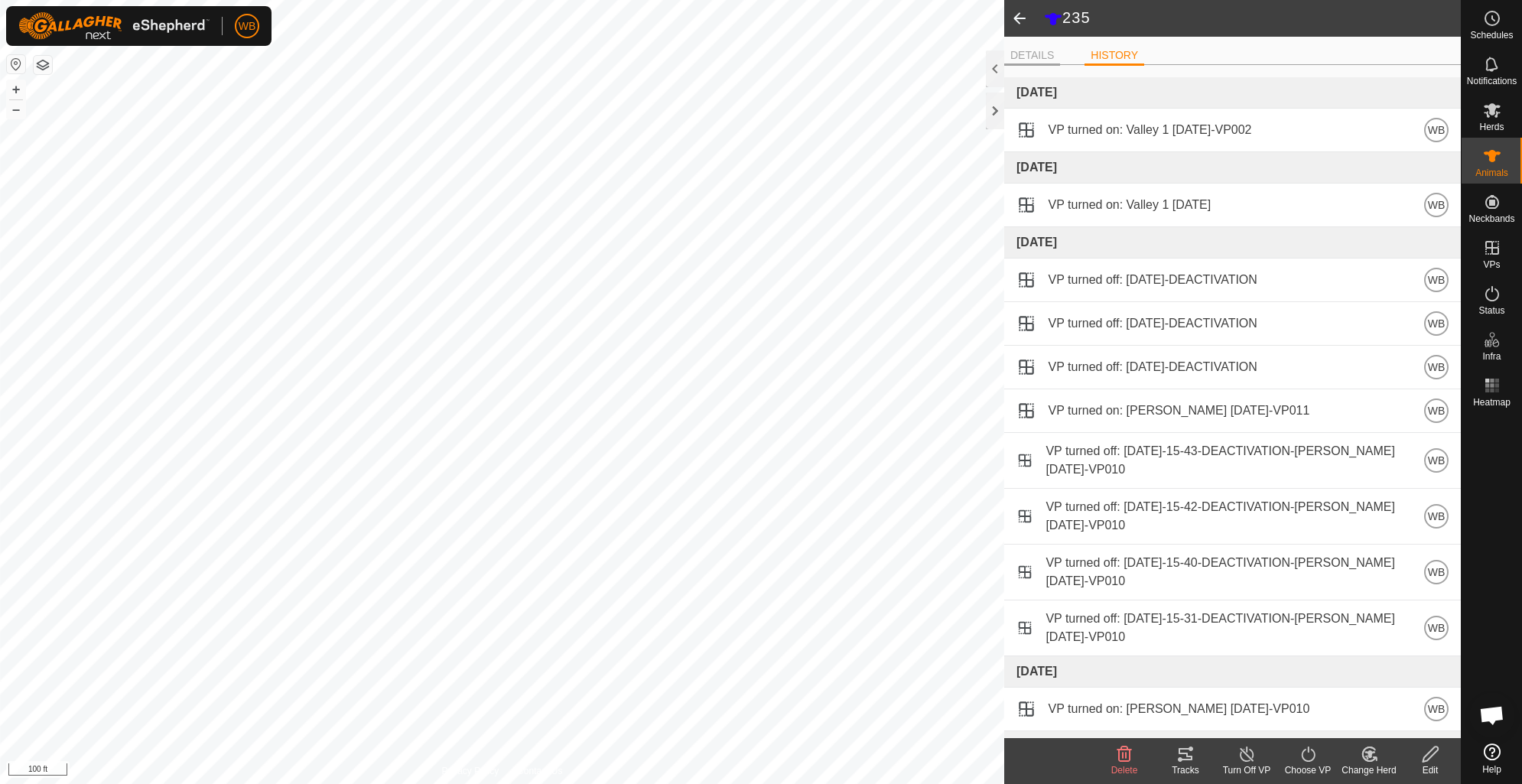
click at [1034, 51] on li "DETAILS" at bounding box center [1032, 56] width 56 height 19
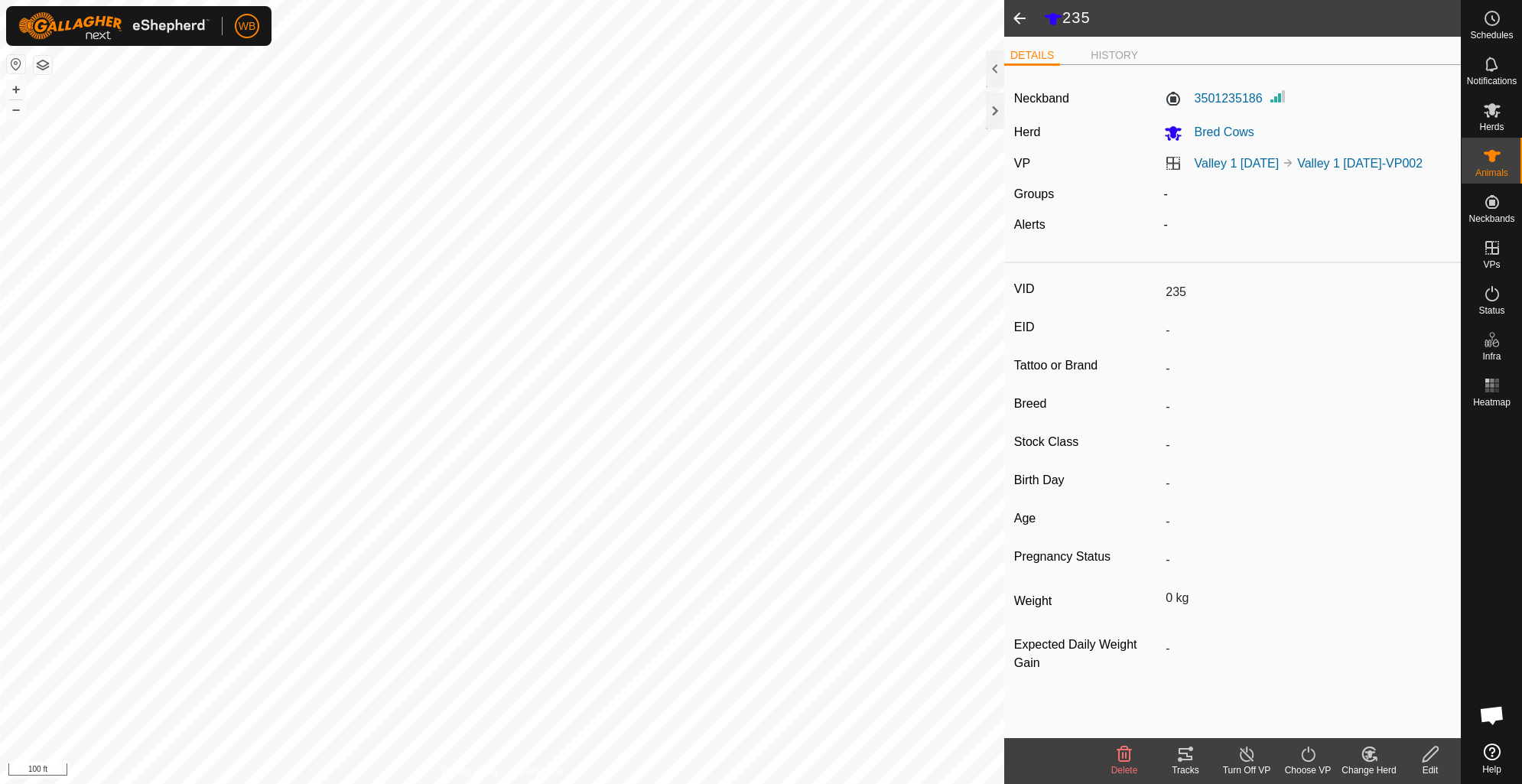
click at [1183, 754] on icon at bounding box center [1185, 754] width 19 height 19
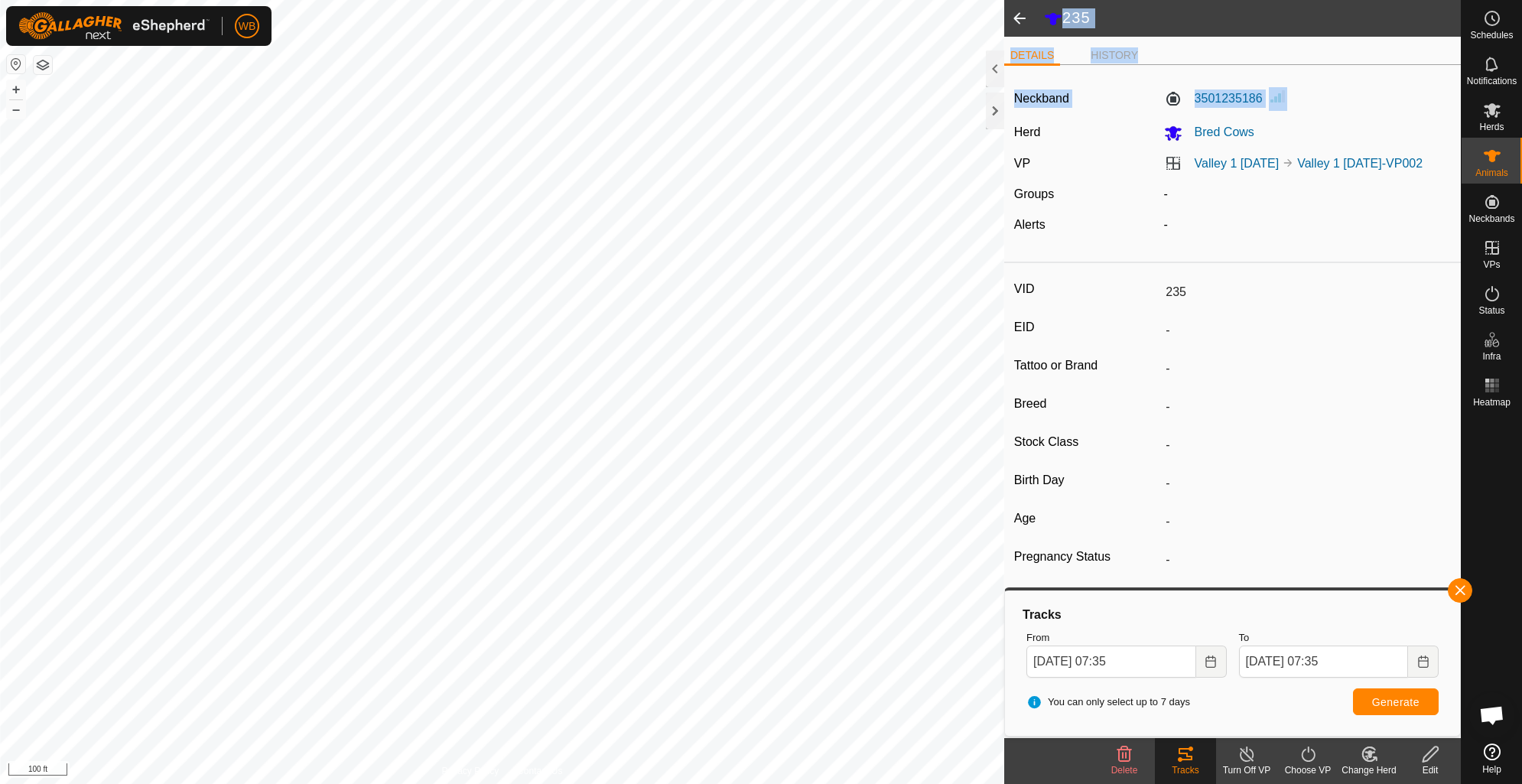
drag, startPoint x: 1338, startPoint y: 89, endPoint x: 1017, endPoint y: 17, distance: 329.0
click at [1017, 17] on article "235 DETAILS HISTORY Neckband 3501235186 Herd Bred Cows VP Valley 1 [DATE] Valle…" at bounding box center [1232, 392] width 457 height 784
click at [1017, 17] on span at bounding box center [1020, 18] width 31 height 37
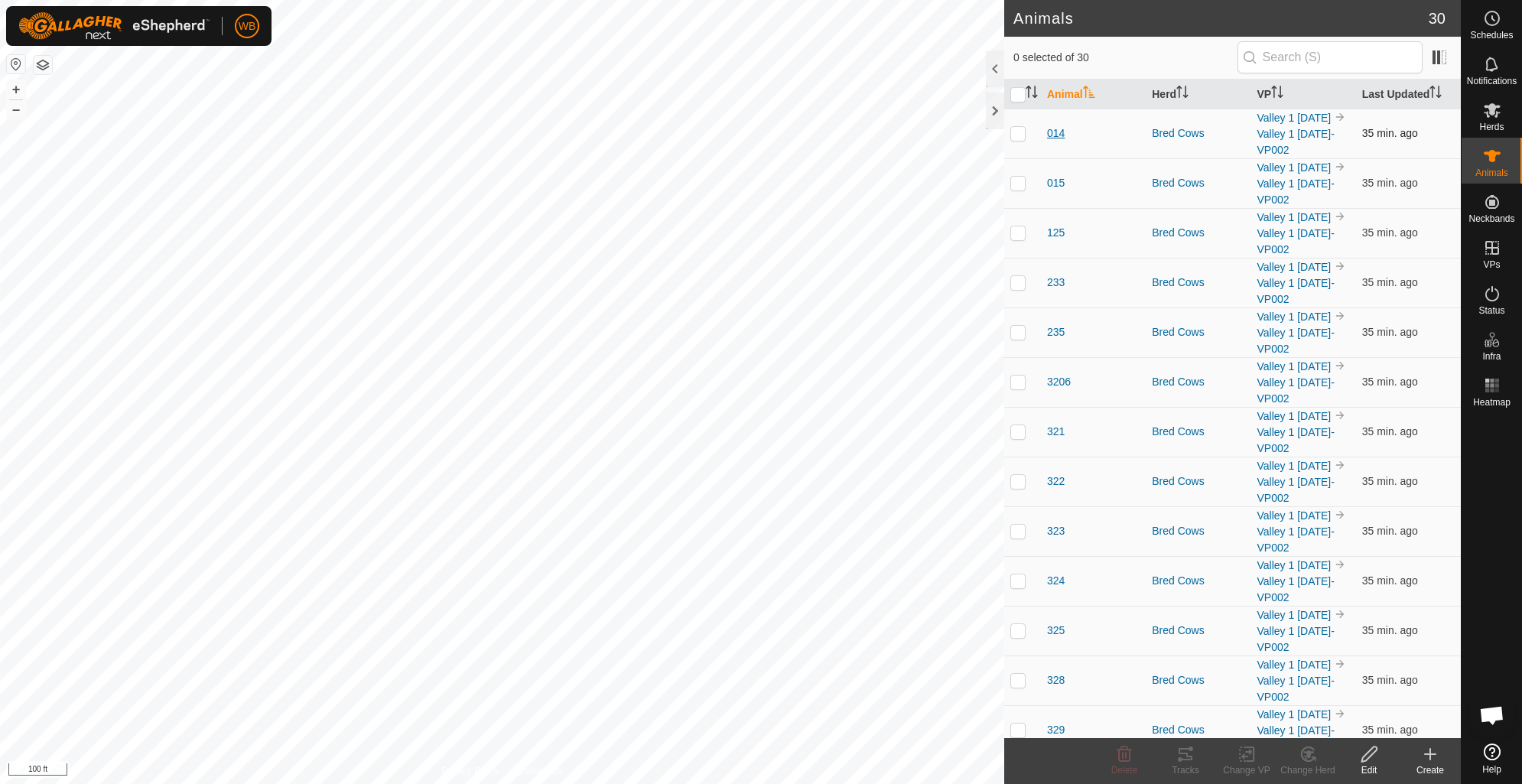
click at [1057, 138] on span "014" at bounding box center [1056, 134] width 18 height 16
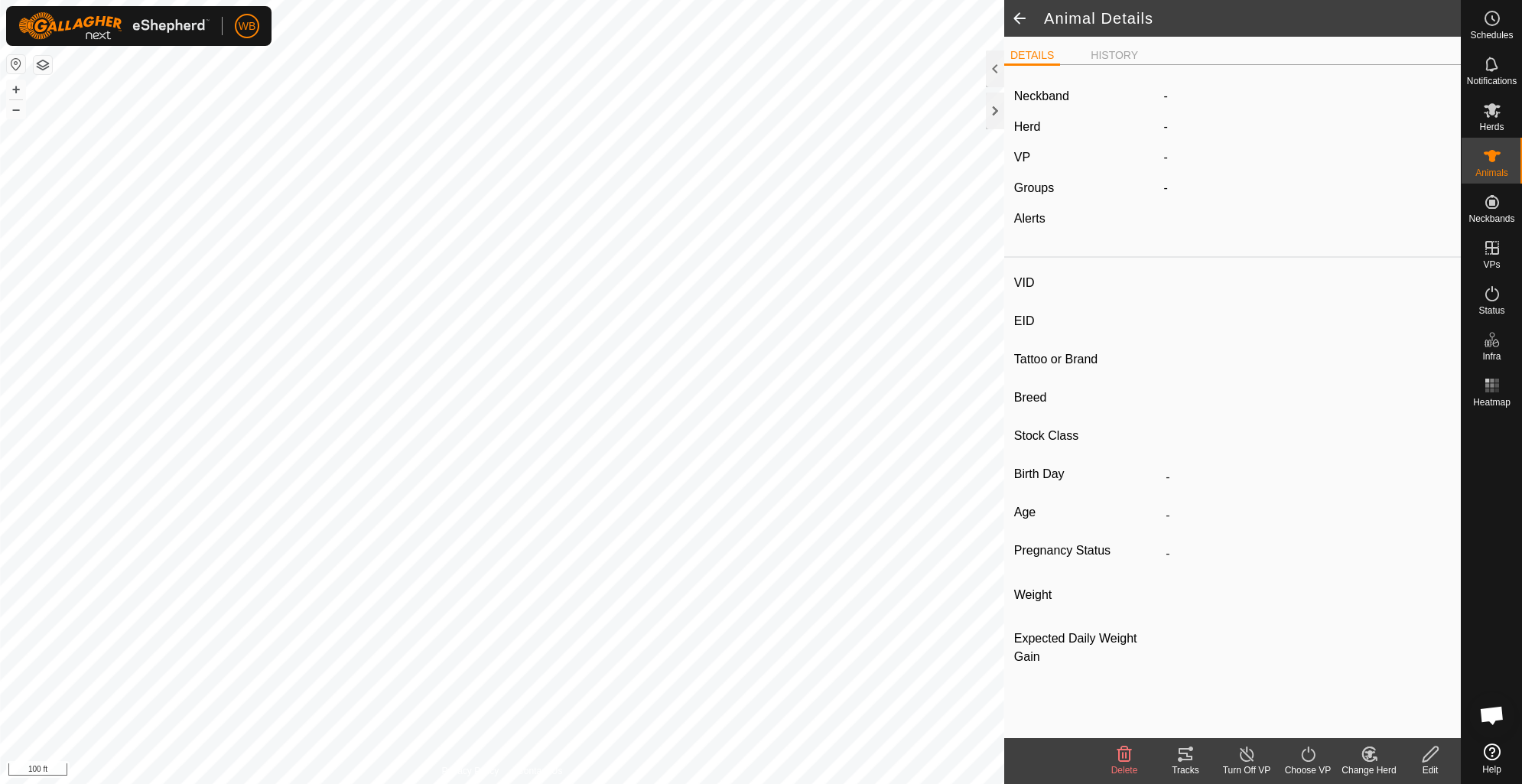
type input "014"
type input "-"
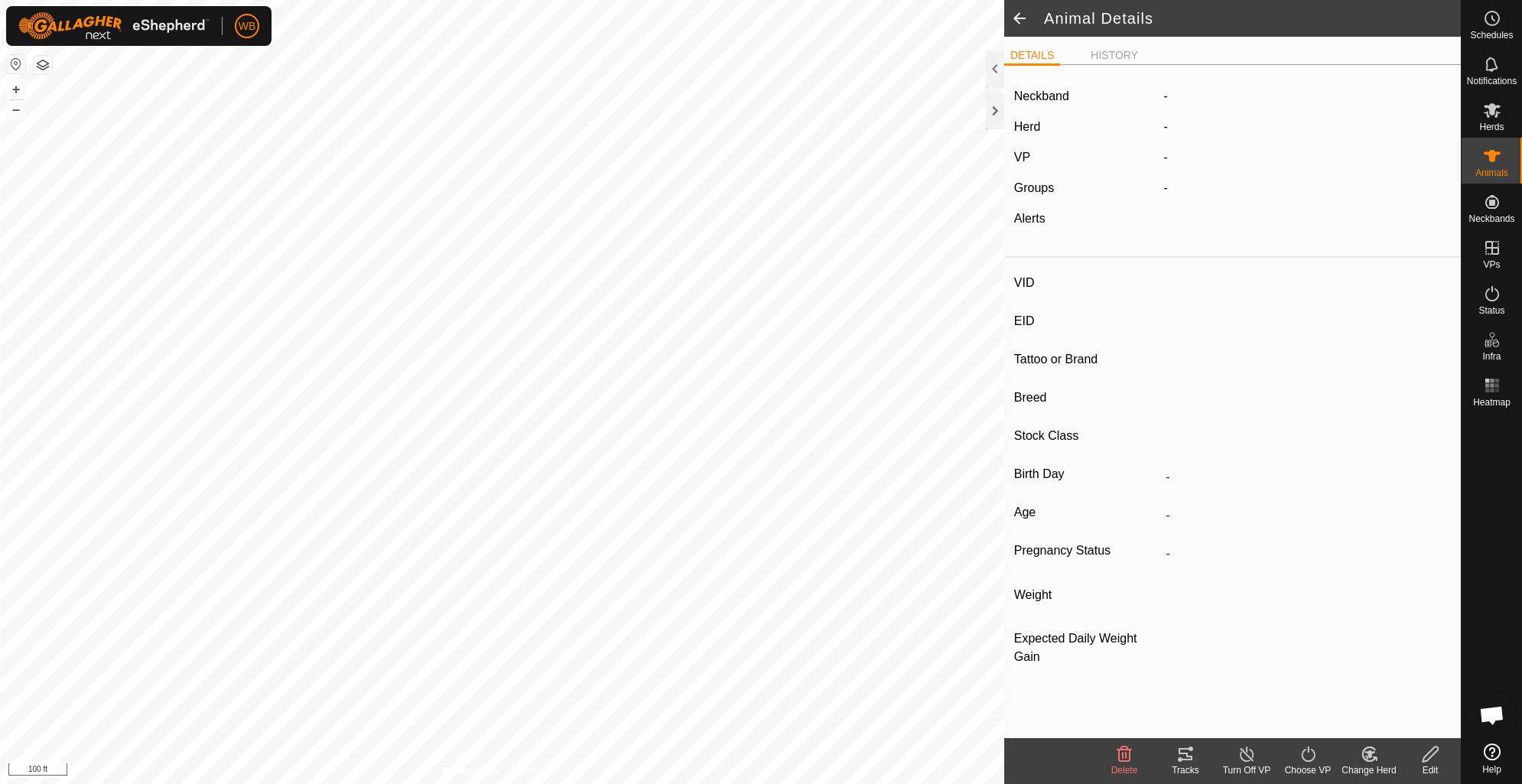
type input "0 kg"
type input "-"
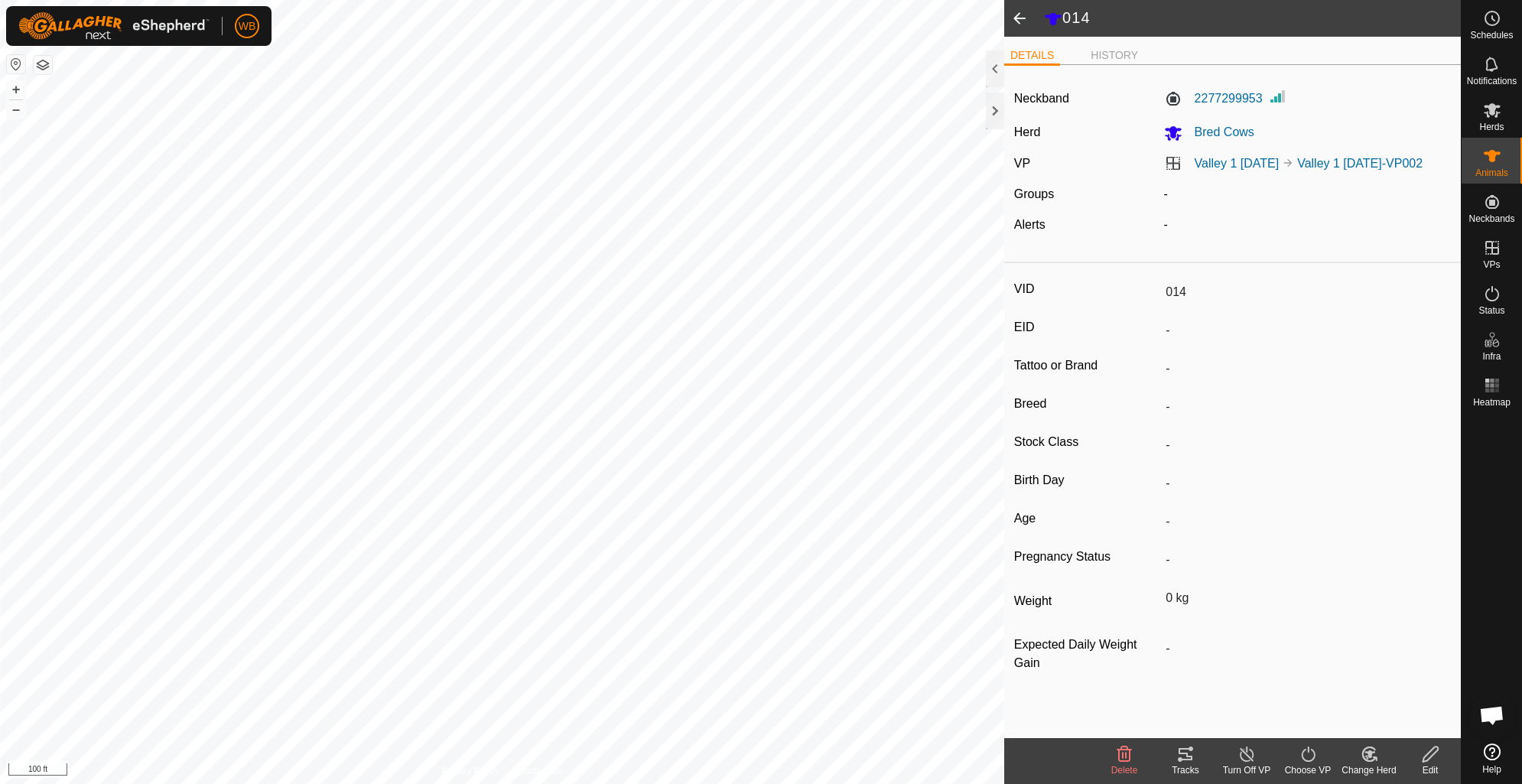
click at [1186, 754] on icon at bounding box center [1185, 753] width 14 height 12
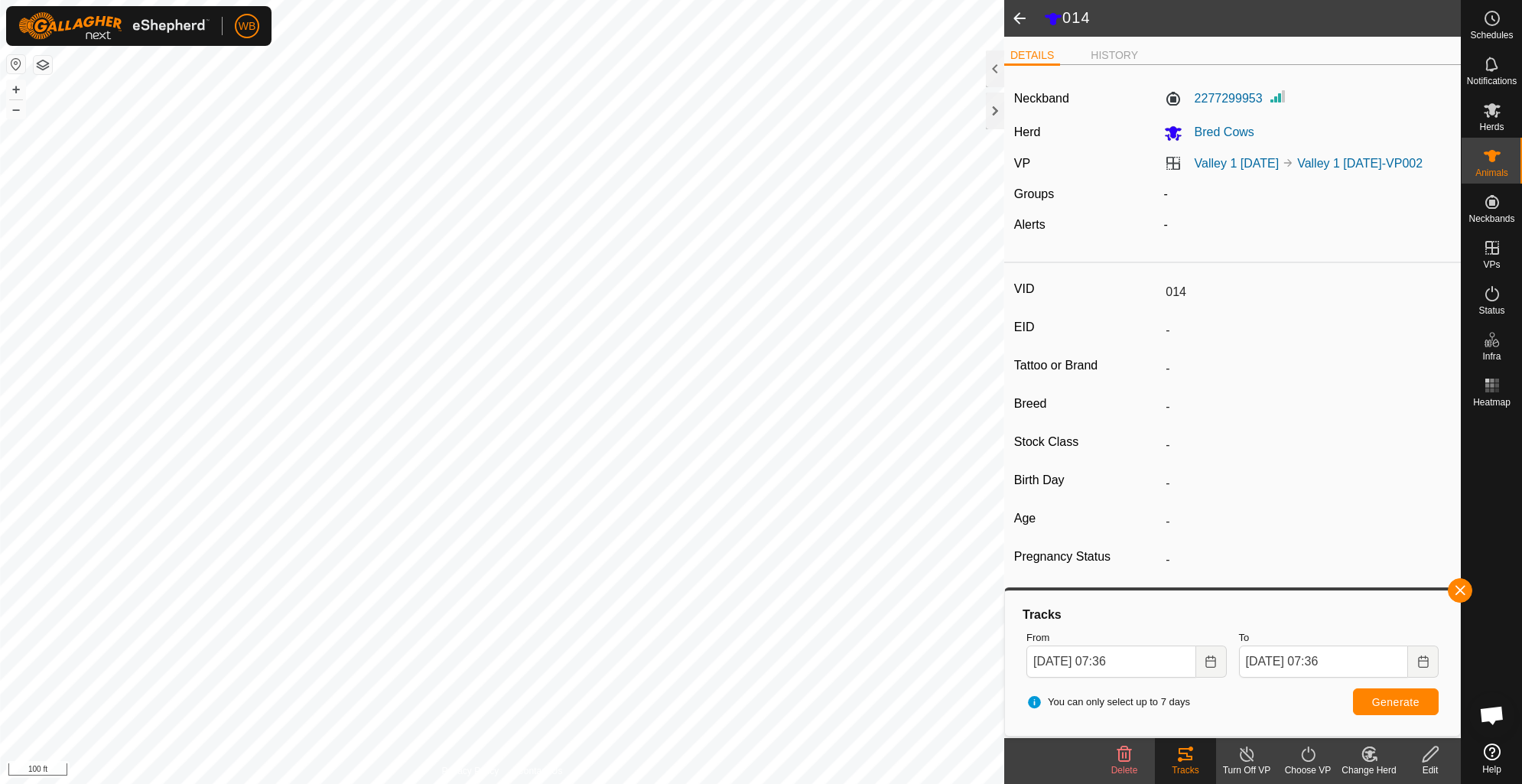
click at [1017, 17] on span at bounding box center [1020, 18] width 31 height 37
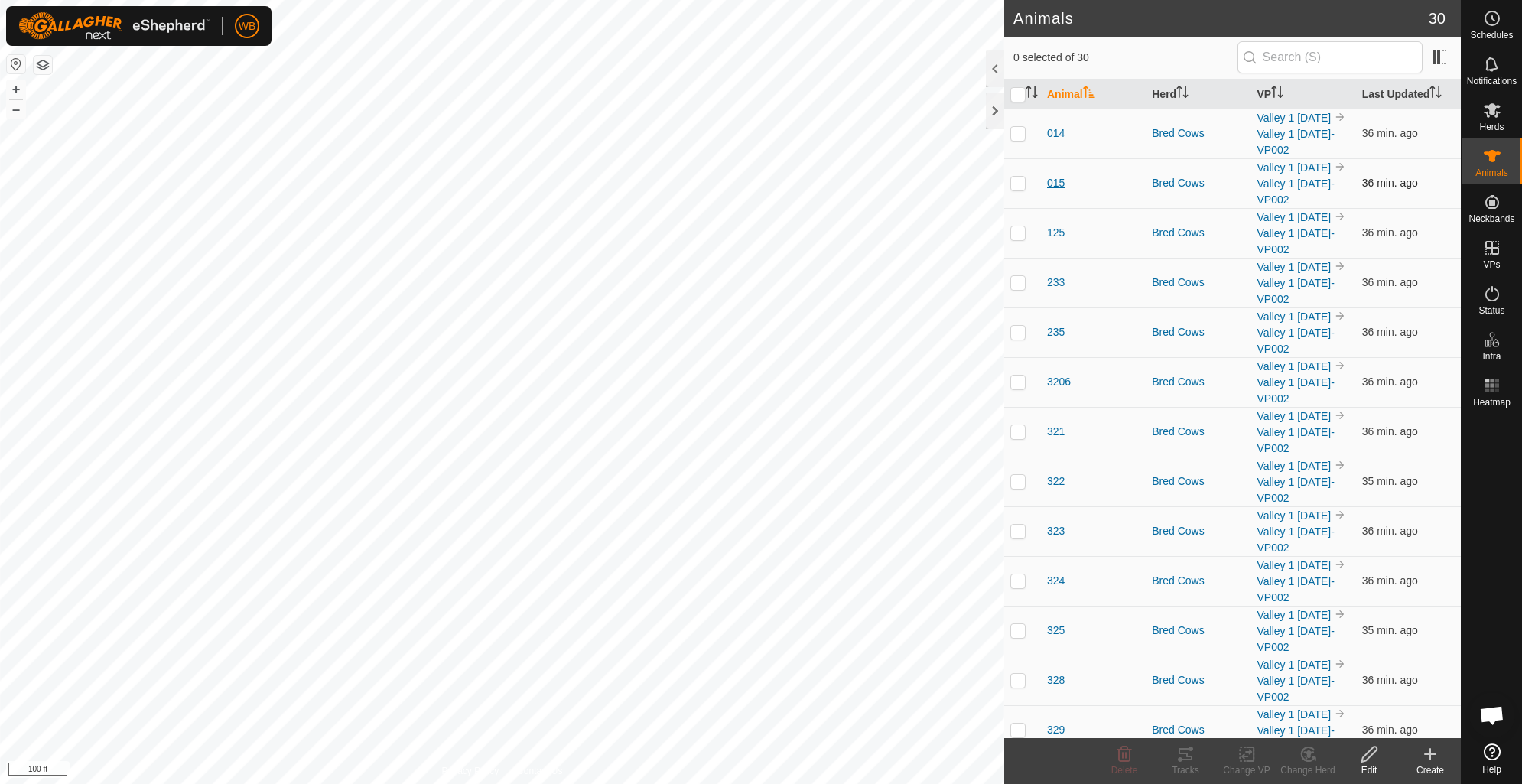
click at [1054, 183] on span "015" at bounding box center [1056, 183] width 18 height 16
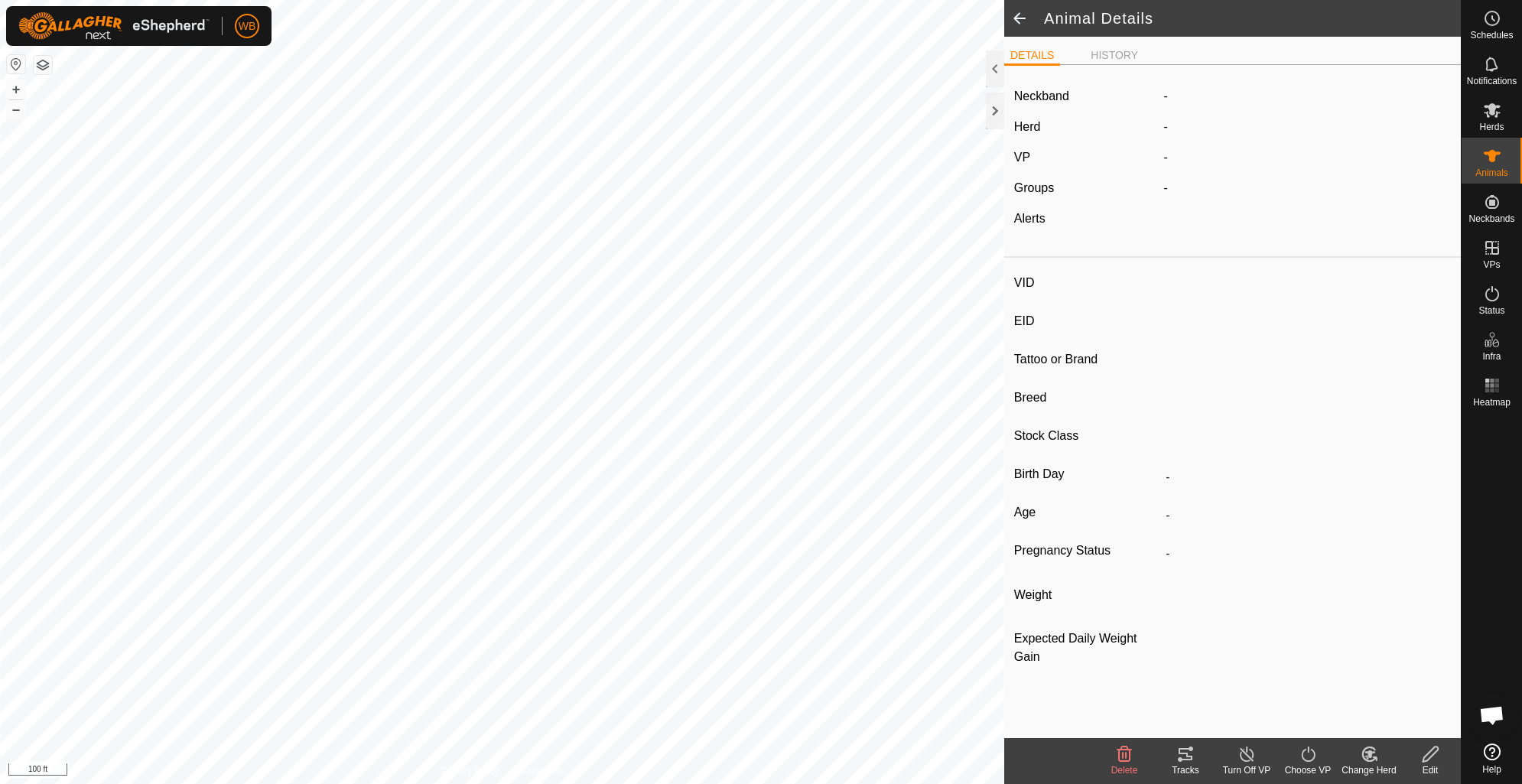
type input "015"
type input "-"
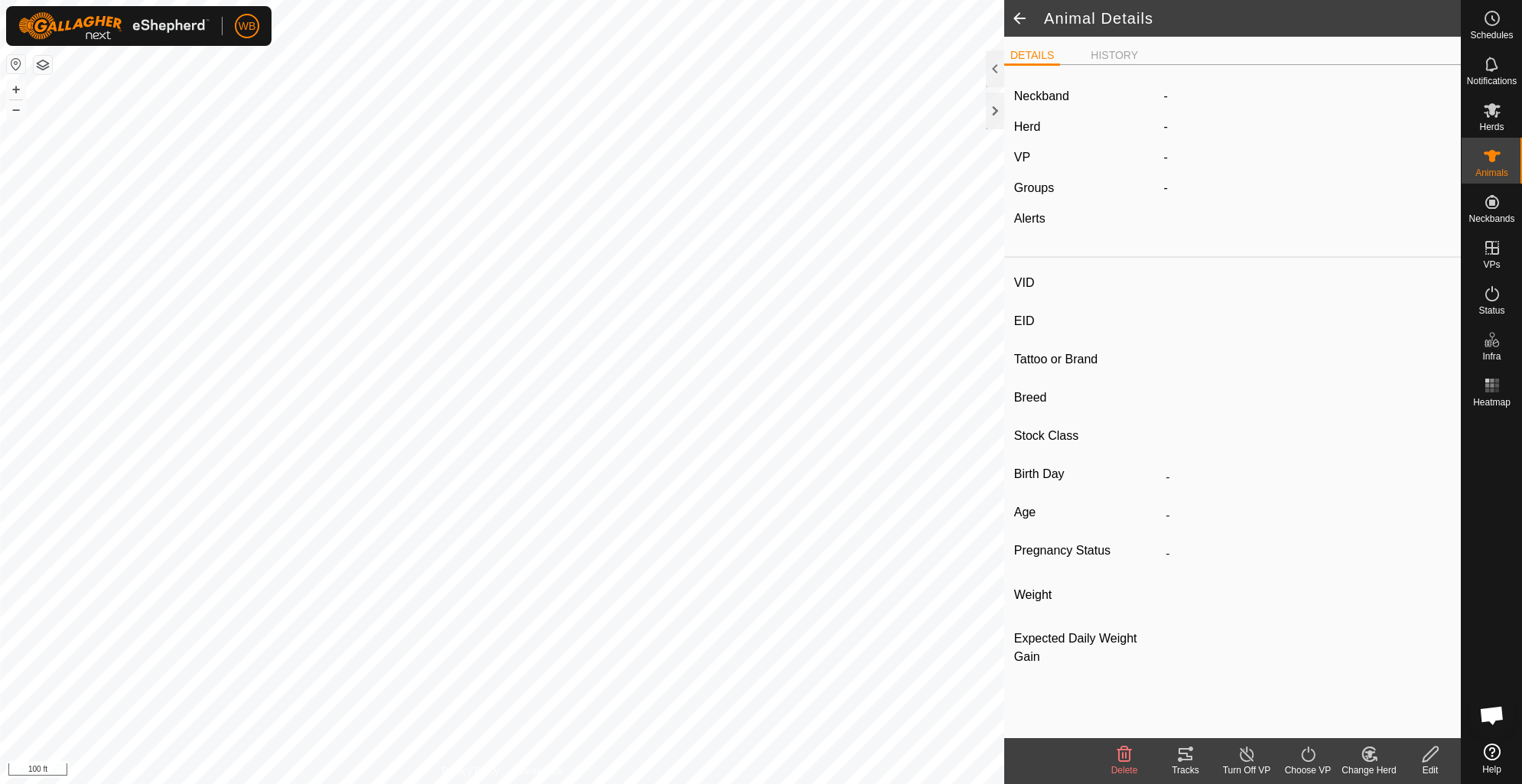
type input "0 kg"
type input "-"
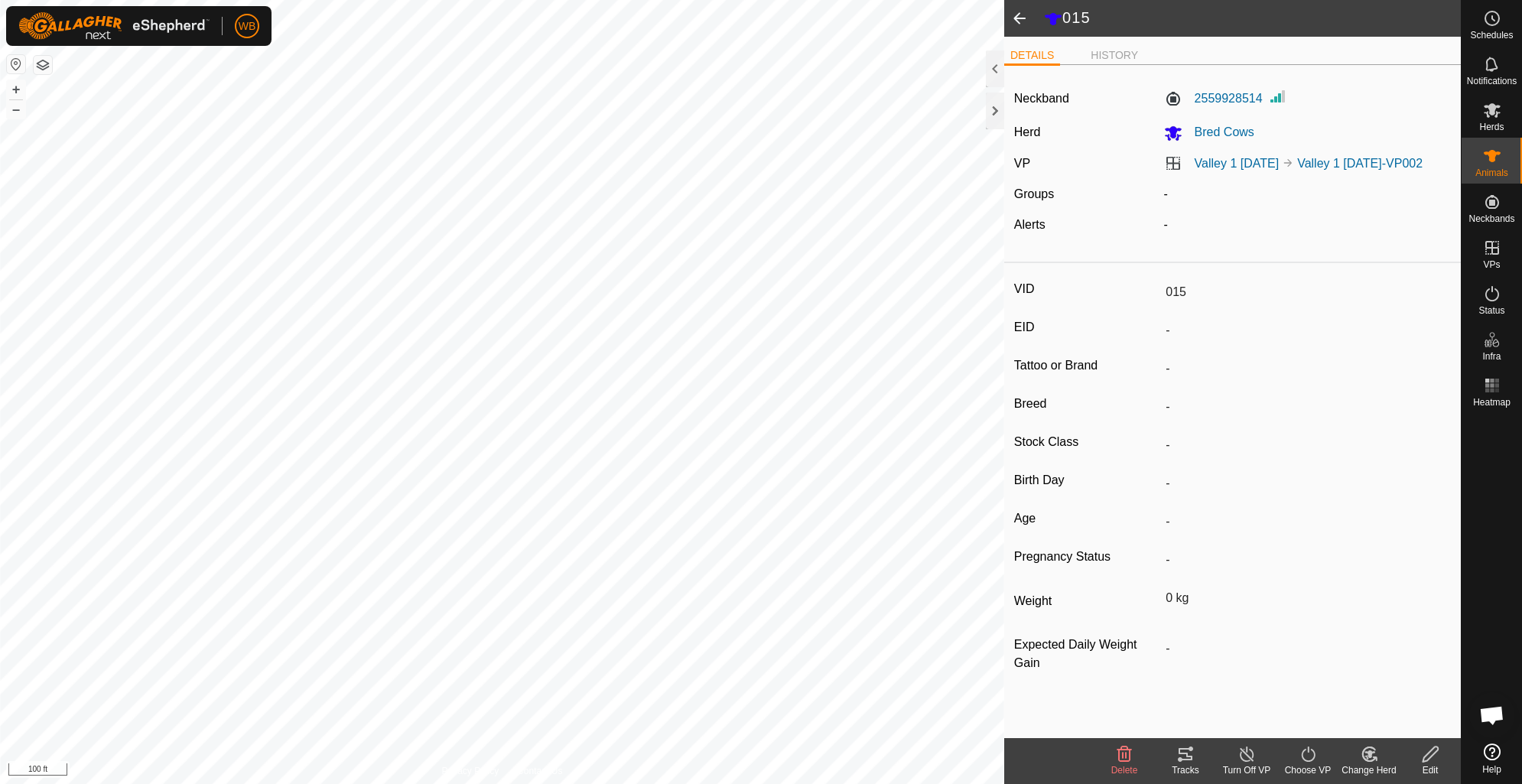
click at [1186, 757] on icon at bounding box center [1185, 754] width 19 height 19
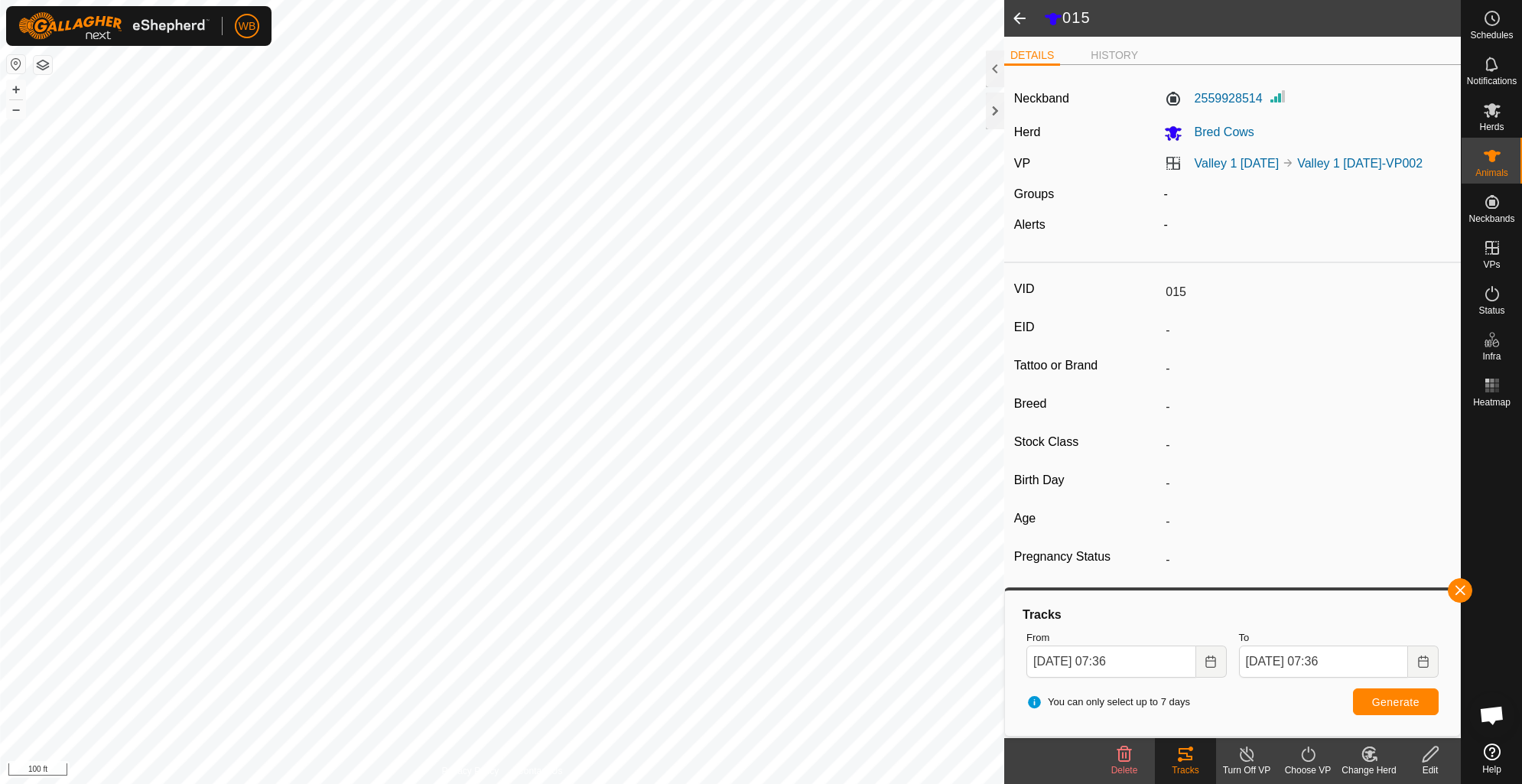
click at [1023, 20] on span at bounding box center [1020, 18] width 31 height 37
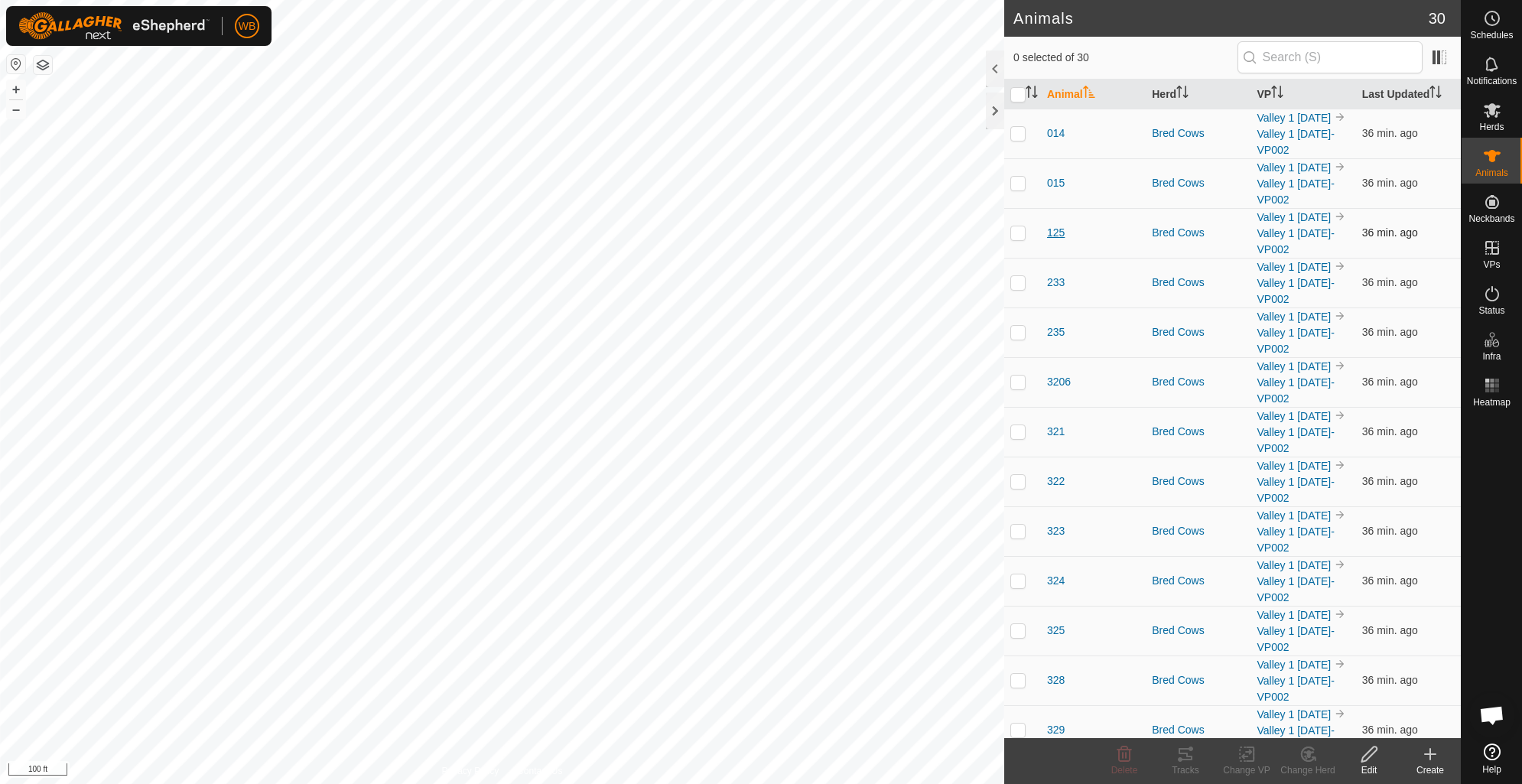
click at [1057, 241] on span "125" at bounding box center [1056, 233] width 18 height 16
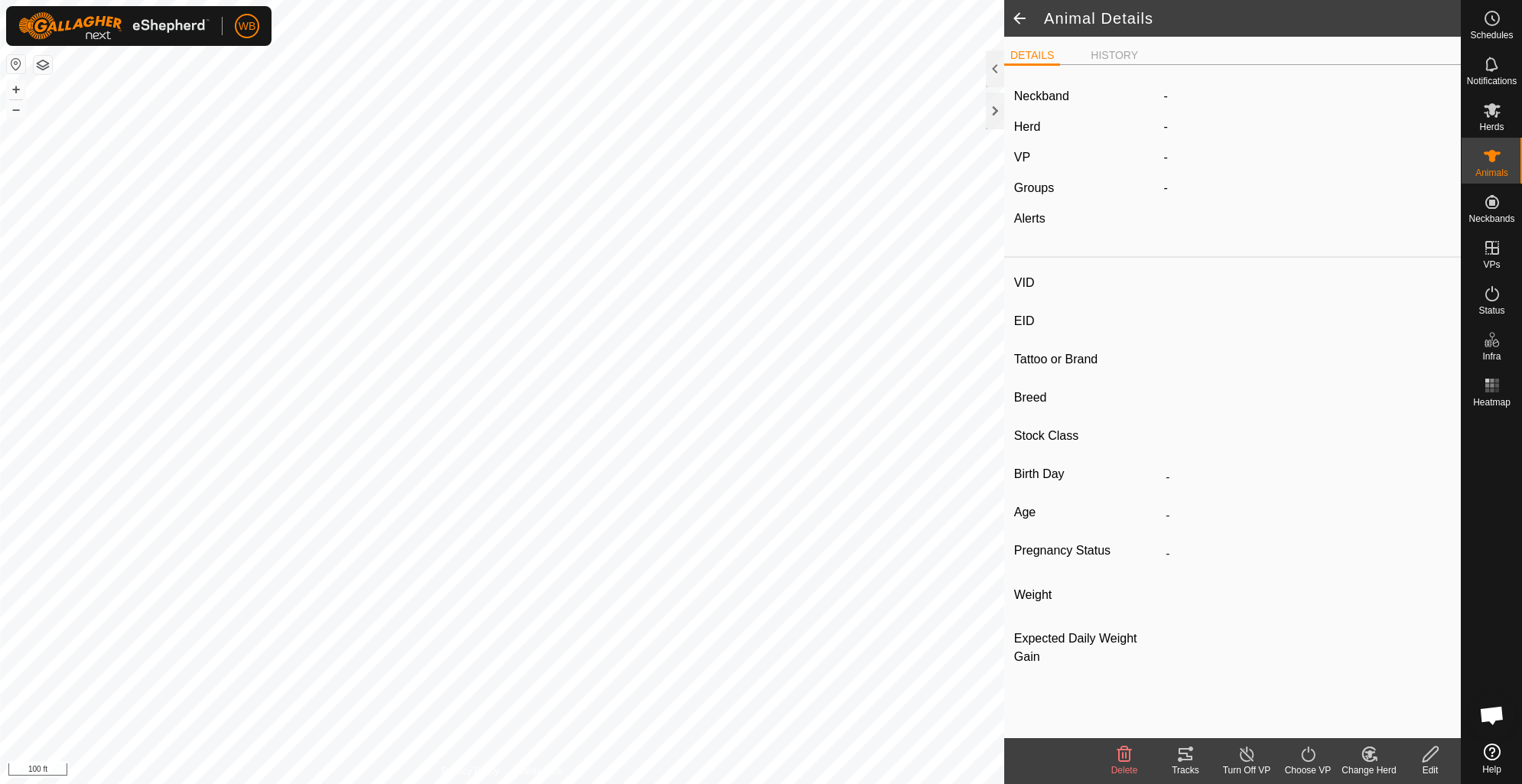
type input "125"
type input "-"
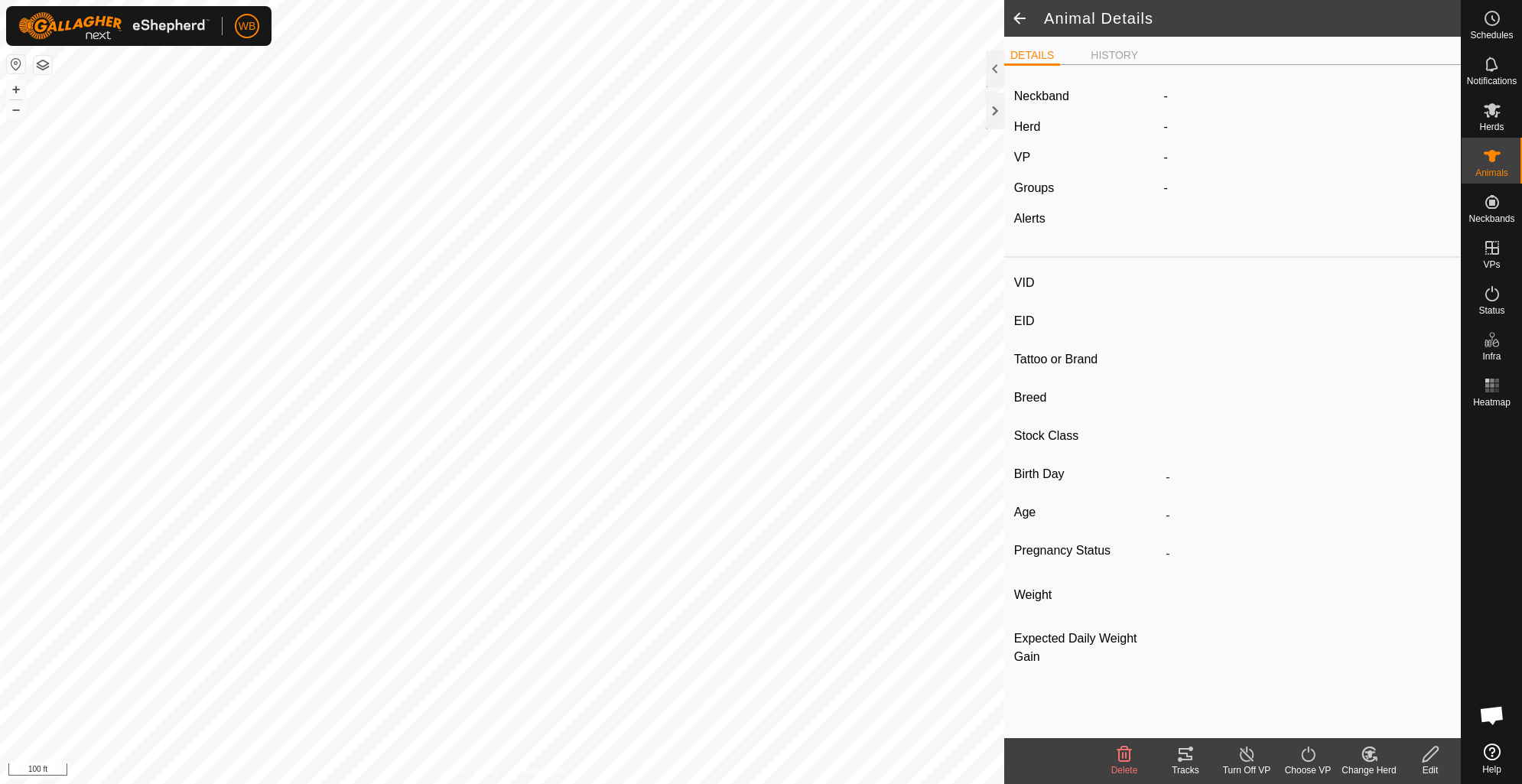
type input "0 kg"
type input "-"
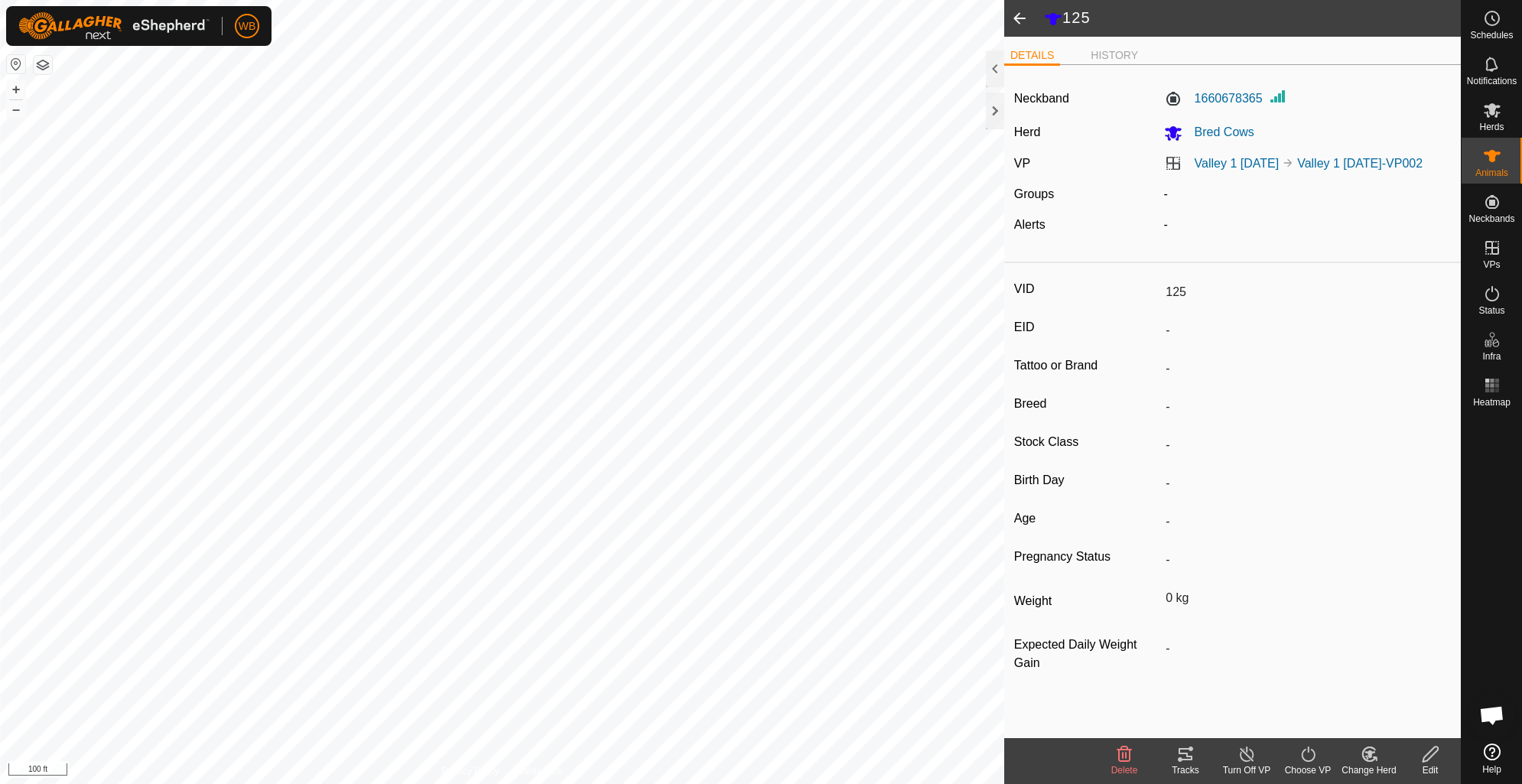
click at [1183, 754] on icon at bounding box center [1185, 754] width 19 height 19
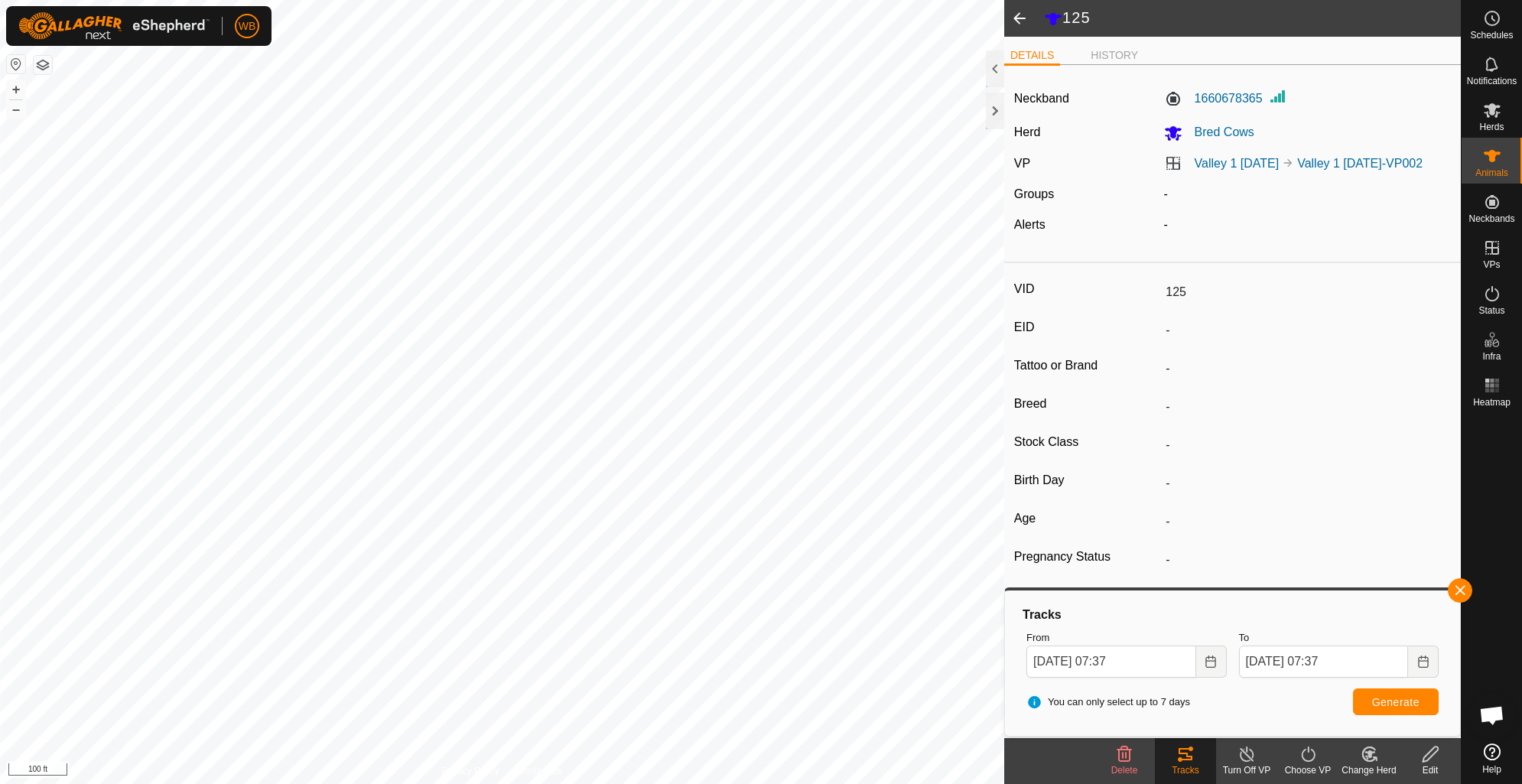
click at [1020, 14] on span at bounding box center [1020, 18] width 31 height 37
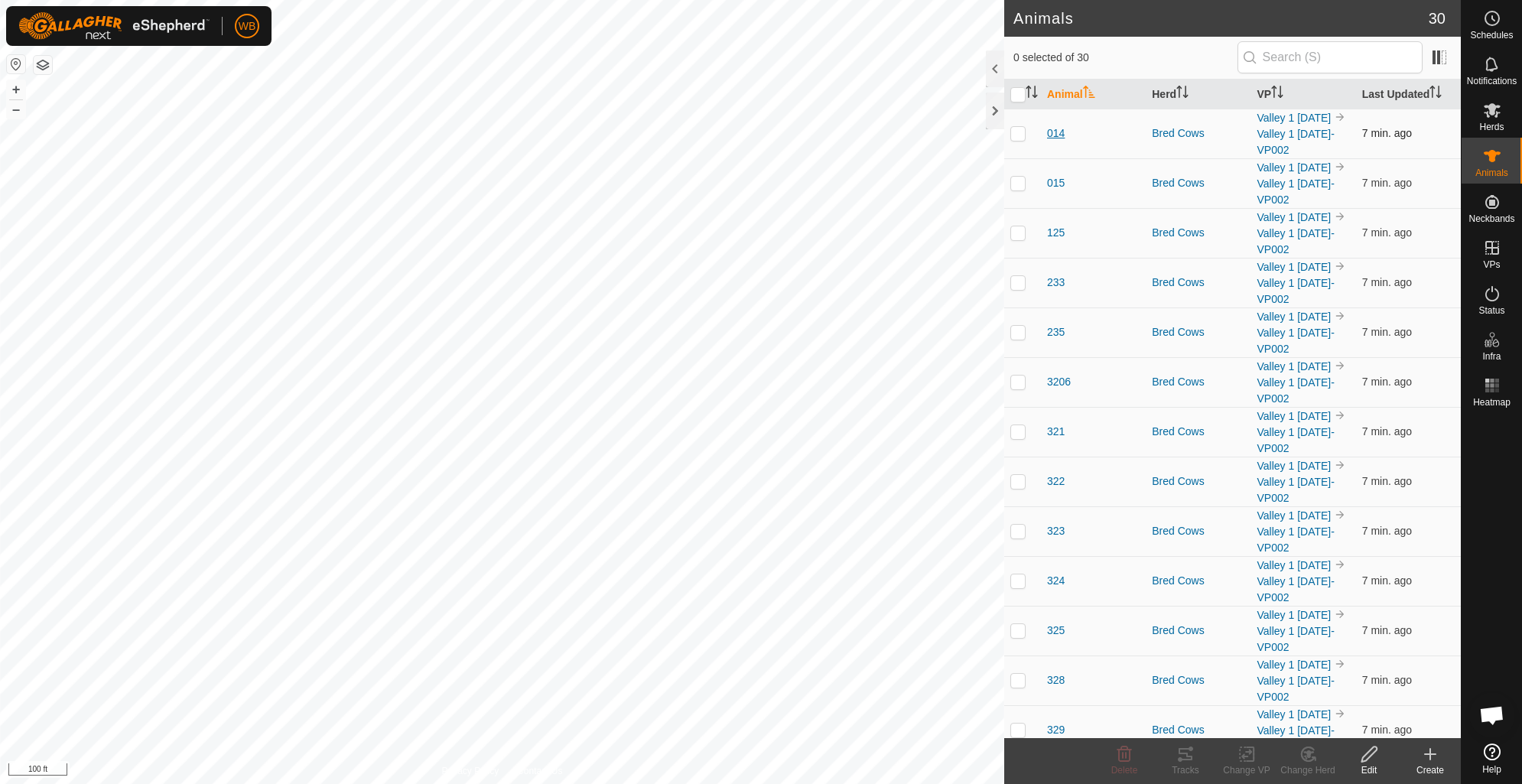
click at [1057, 132] on span "014" at bounding box center [1056, 134] width 18 height 16
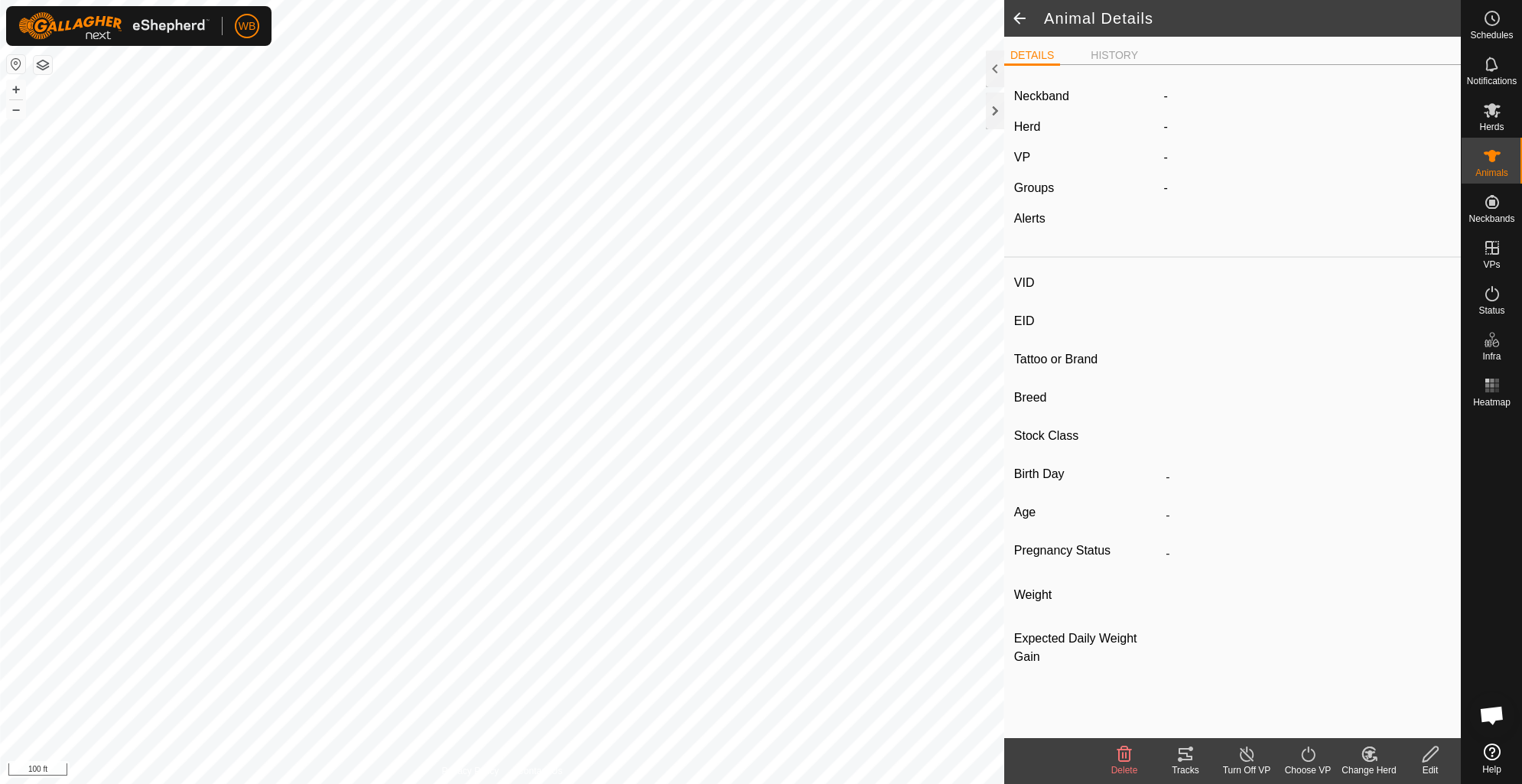
type input "014"
type input "-"
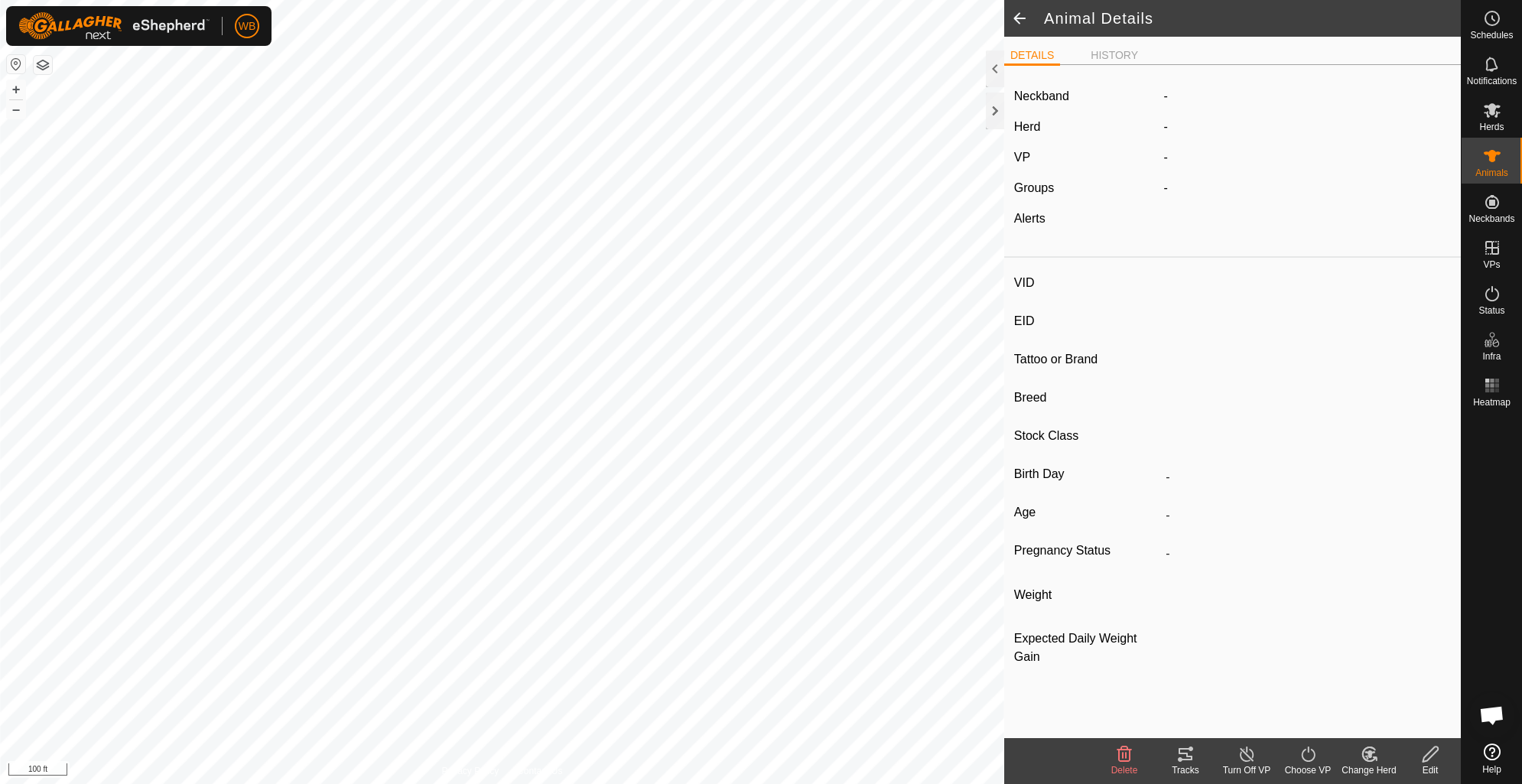
type input "0 kg"
type input "-"
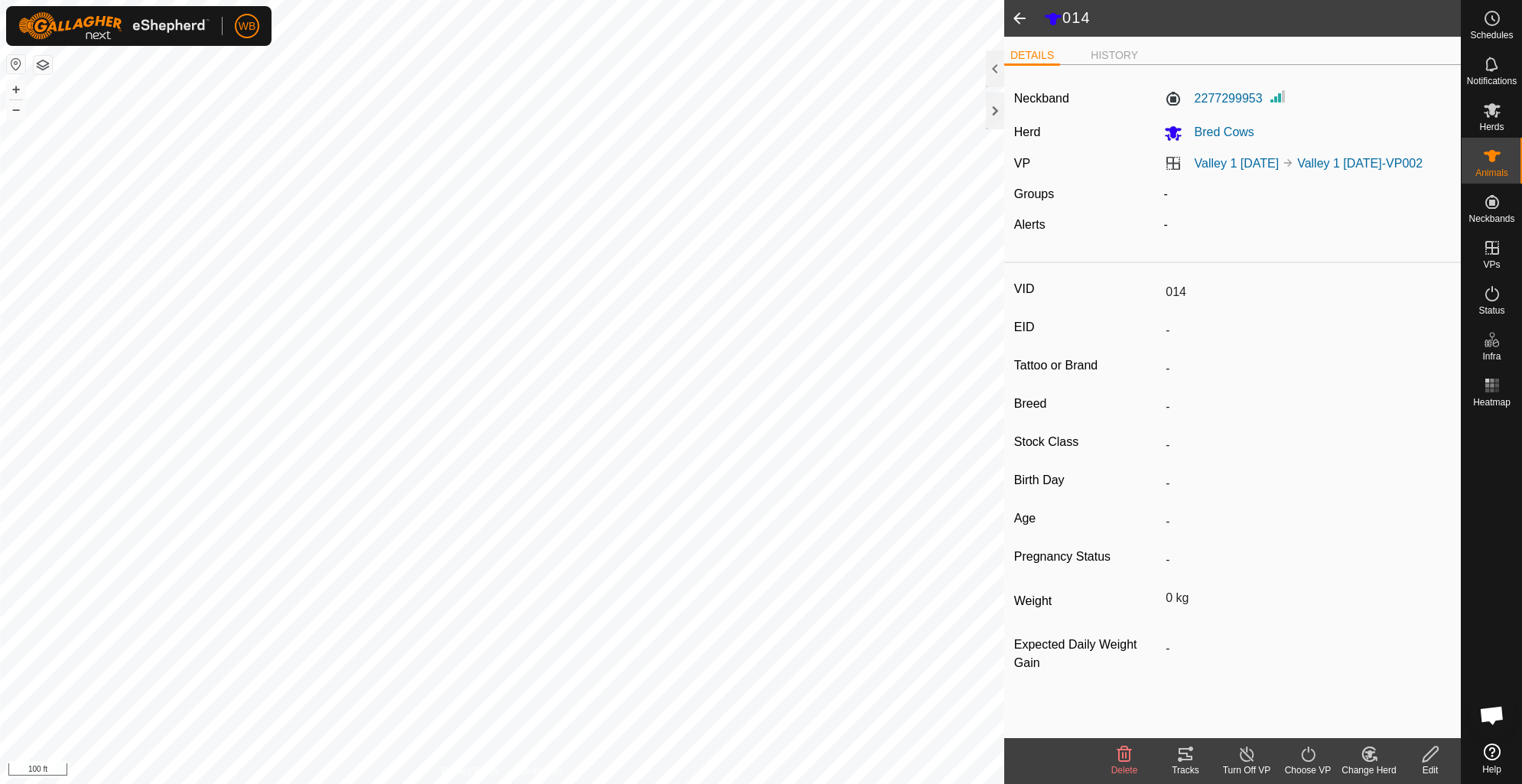
click at [1183, 757] on icon at bounding box center [1185, 754] width 19 height 19
